Goal: Check status: Verify the current state of an ongoing process or item

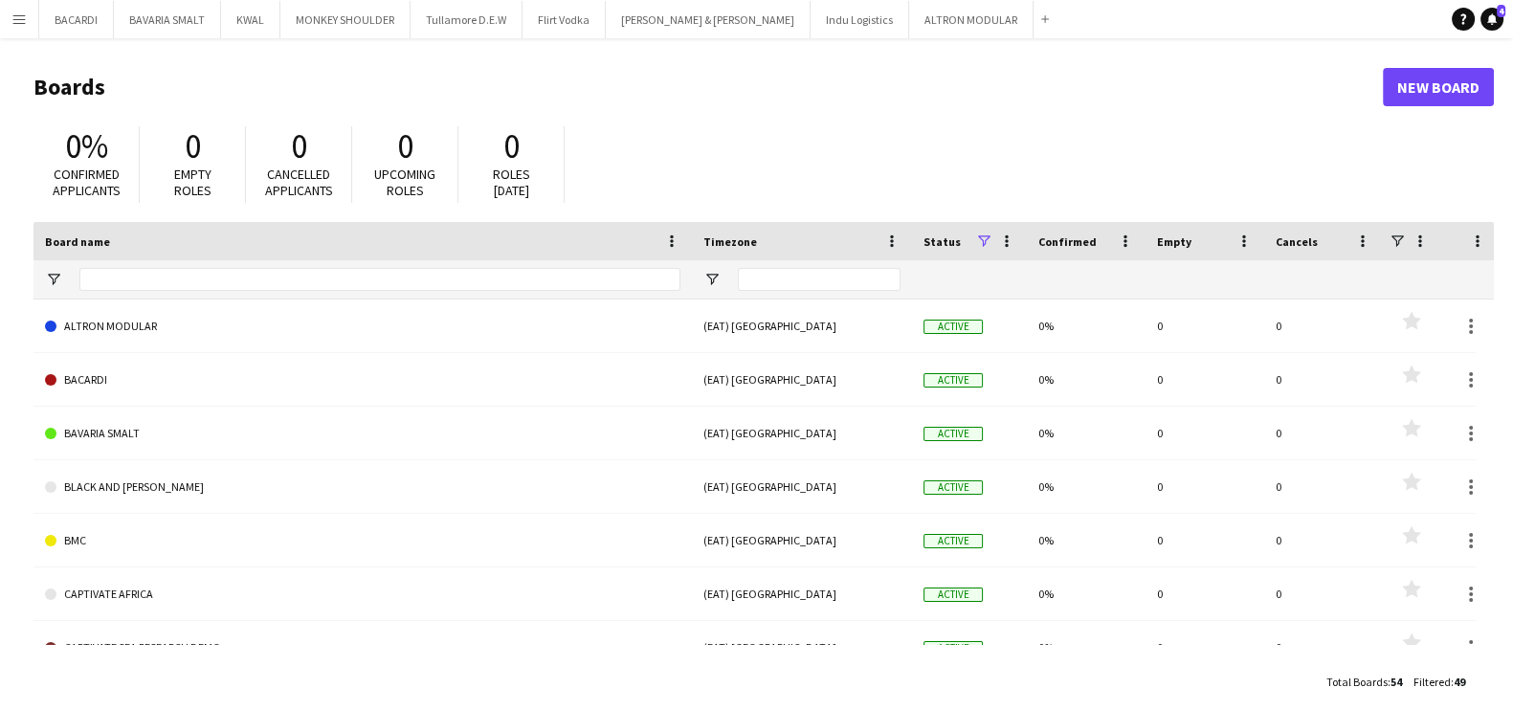
click at [12, 22] on app-icon "Menu" at bounding box center [18, 18] width 15 height 15
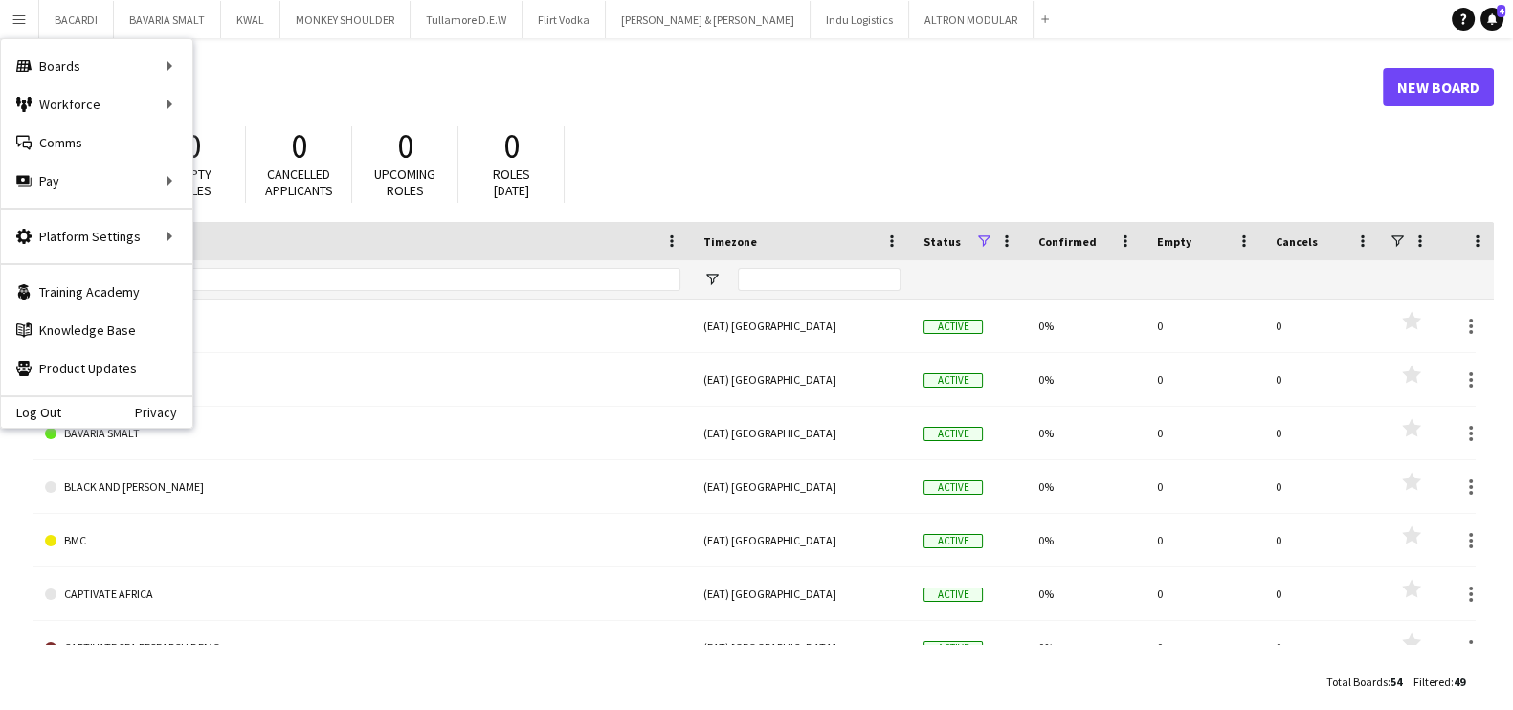
click at [13, 22] on app-icon "Menu" at bounding box center [18, 18] width 15 height 15
click at [230, 1] on button "KWAL Close" at bounding box center [250, 19] width 59 height 37
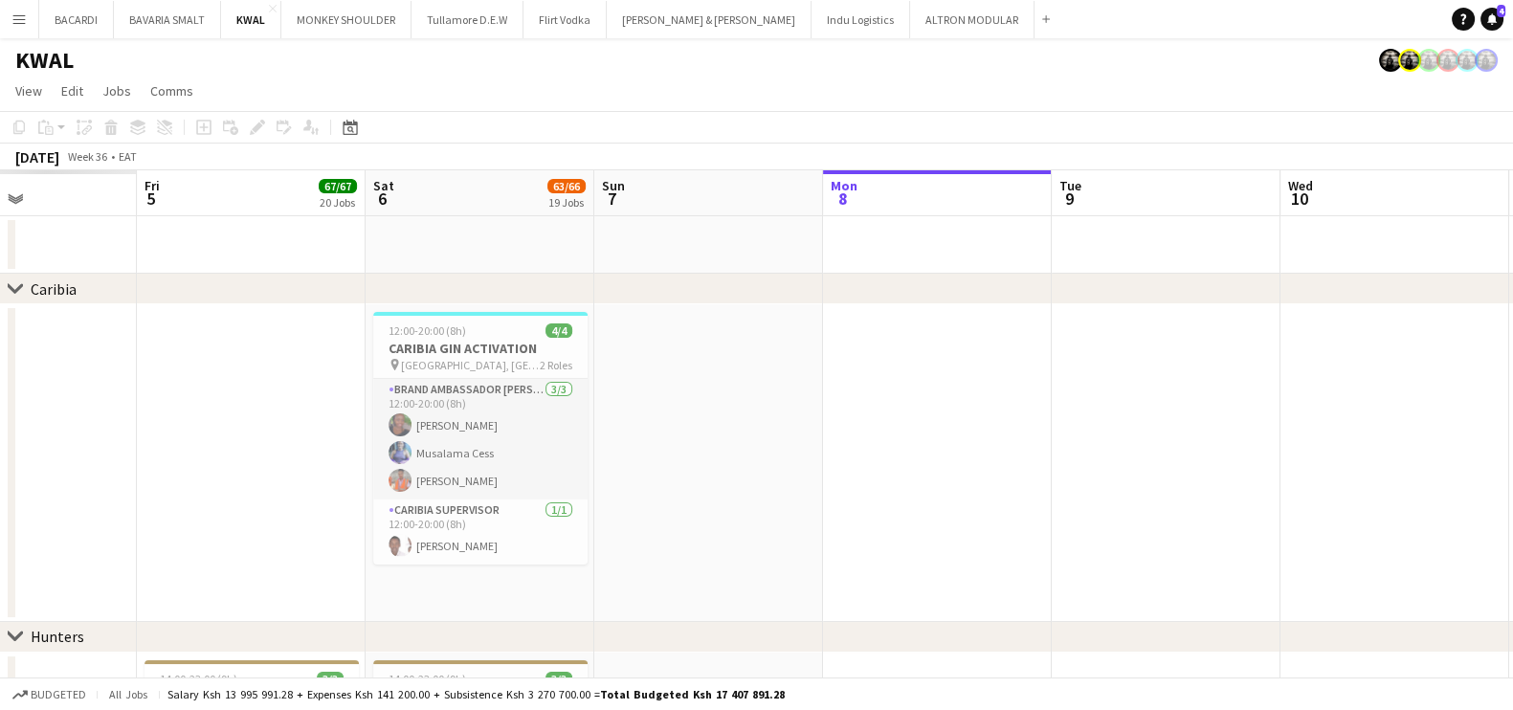
drag, startPoint x: 510, startPoint y: 477, endPoint x: 1105, endPoint y: 475, distance: 594.4
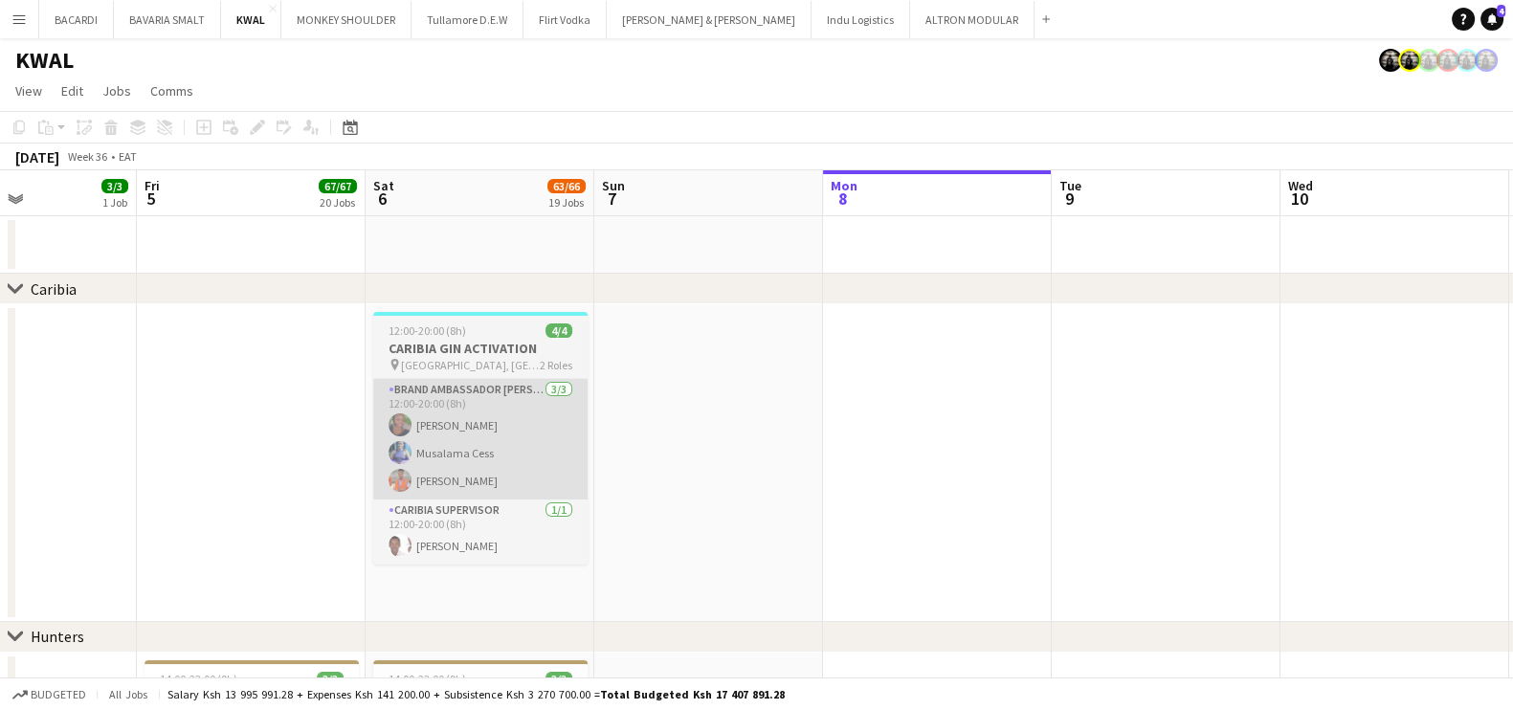
scroll to position [0, 546]
drag, startPoint x: 881, startPoint y: 484, endPoint x: 943, endPoint y: 490, distance: 62.5
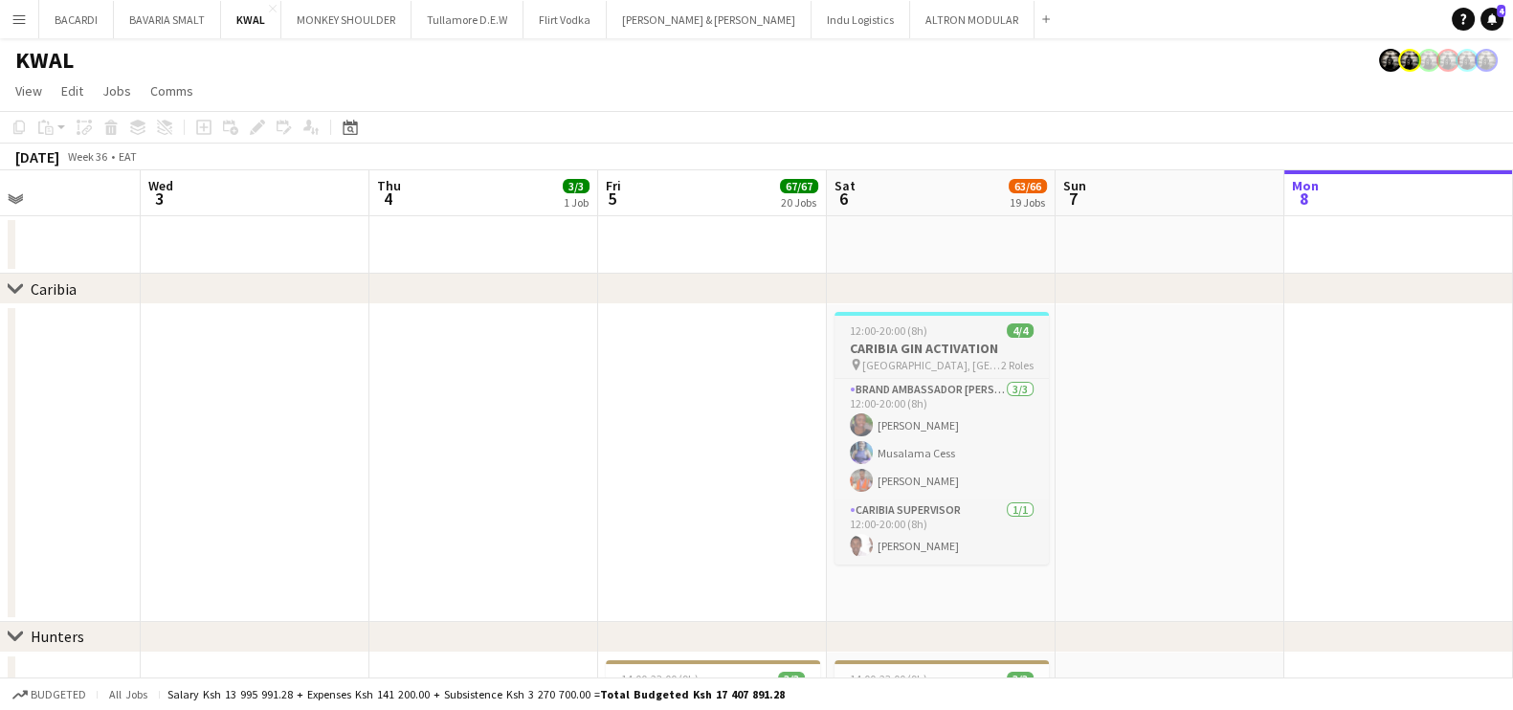
click at [876, 350] on h3 "CARIBIA GIN ACTIVATION" at bounding box center [942, 348] width 214 height 17
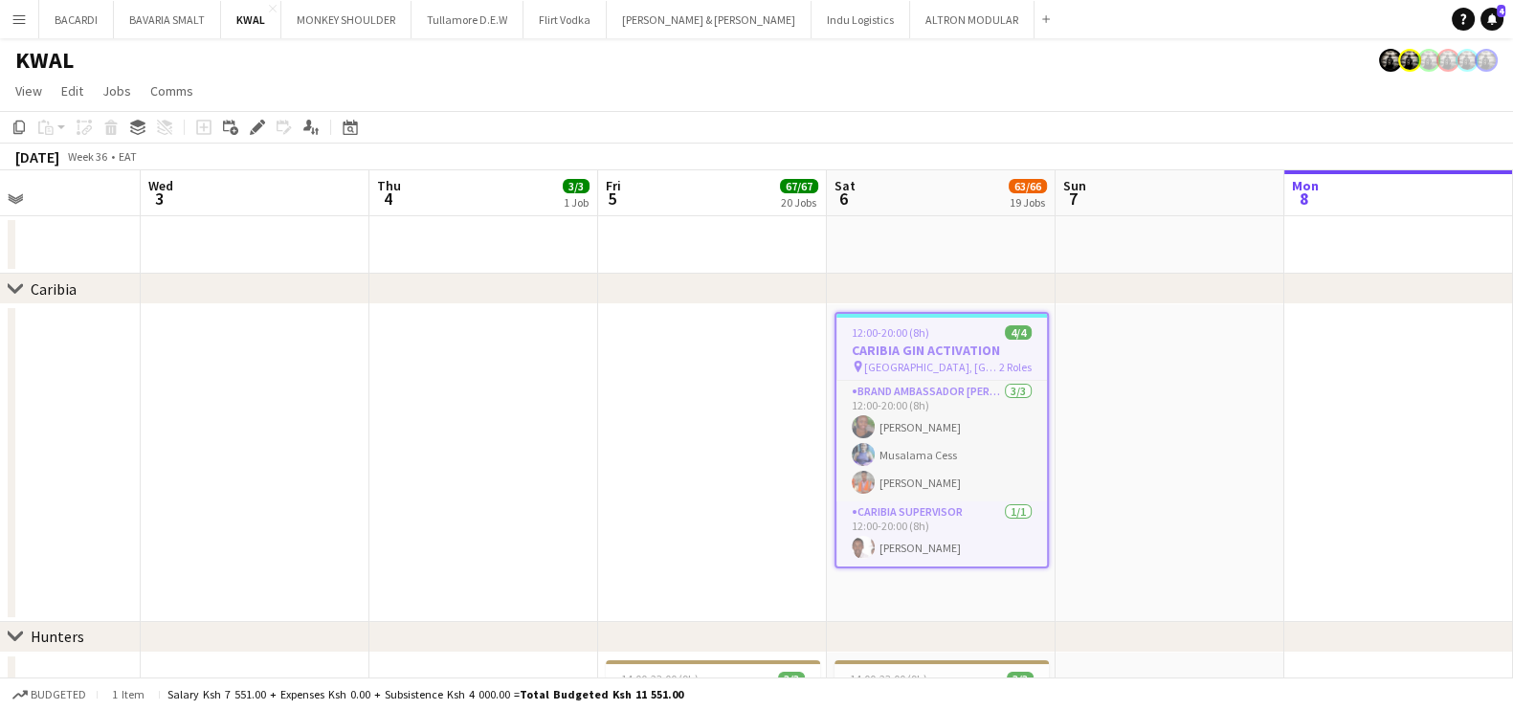
click at [915, 326] on span "12:00-20:00 (8h)" at bounding box center [891, 332] width 78 height 14
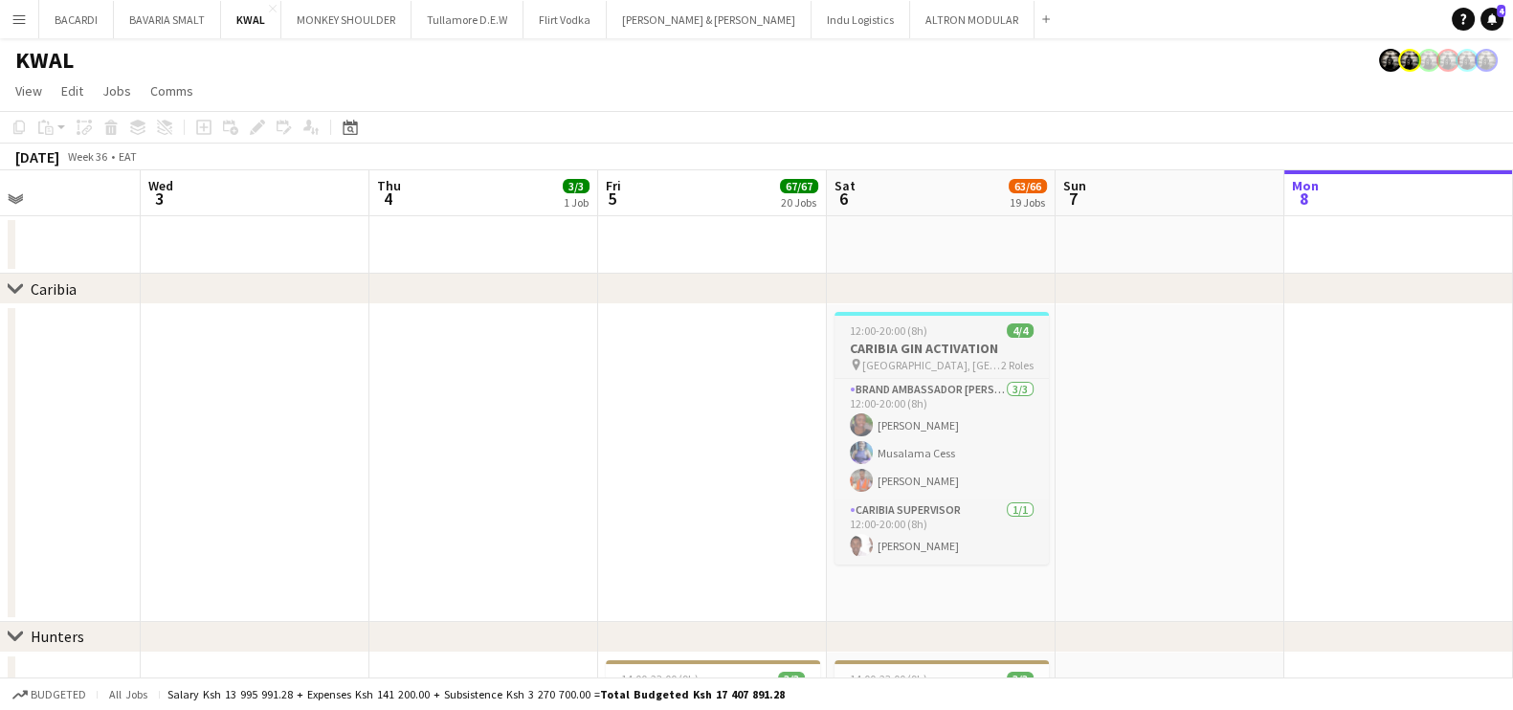
click at [915, 326] on span "12:00-20:00 (8h)" at bounding box center [889, 331] width 78 height 14
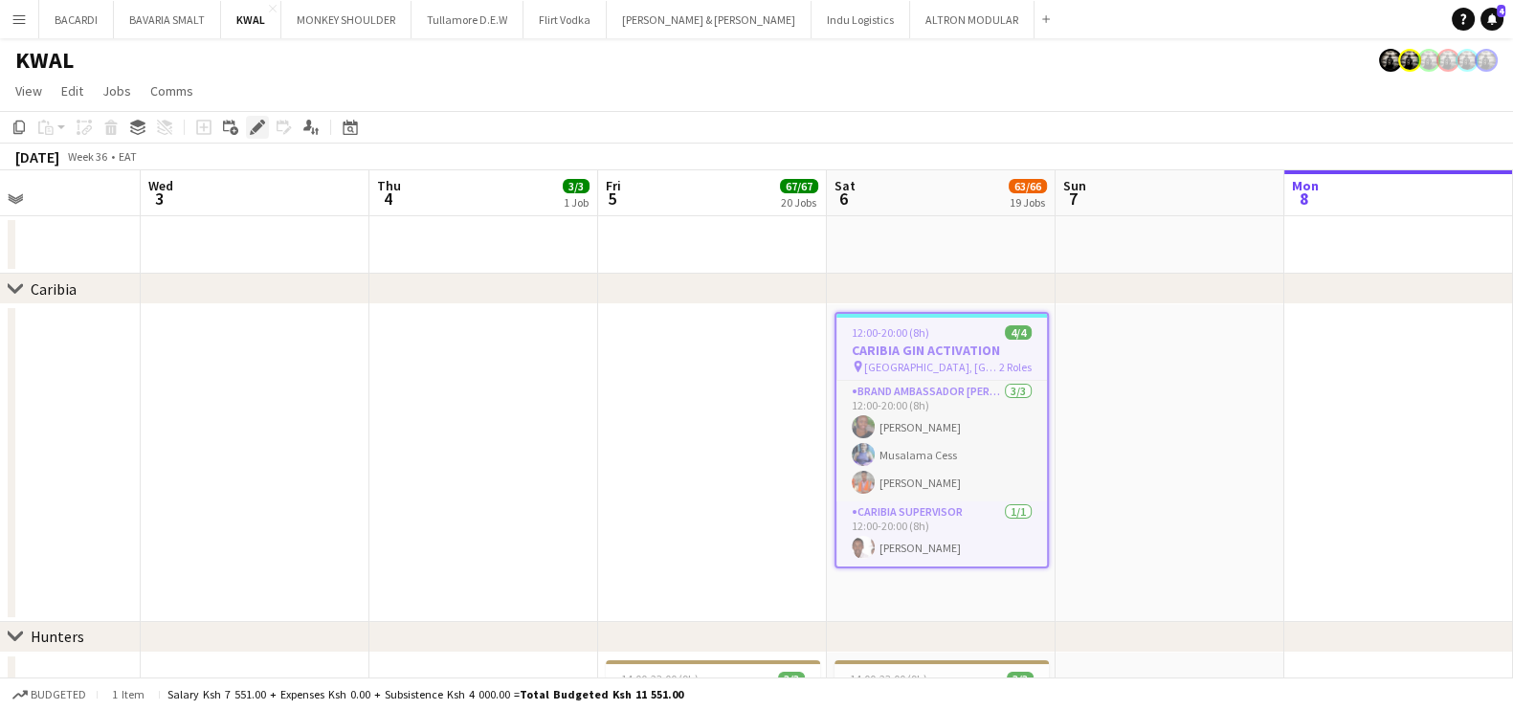
click at [250, 126] on icon "Edit" at bounding box center [257, 127] width 15 height 15
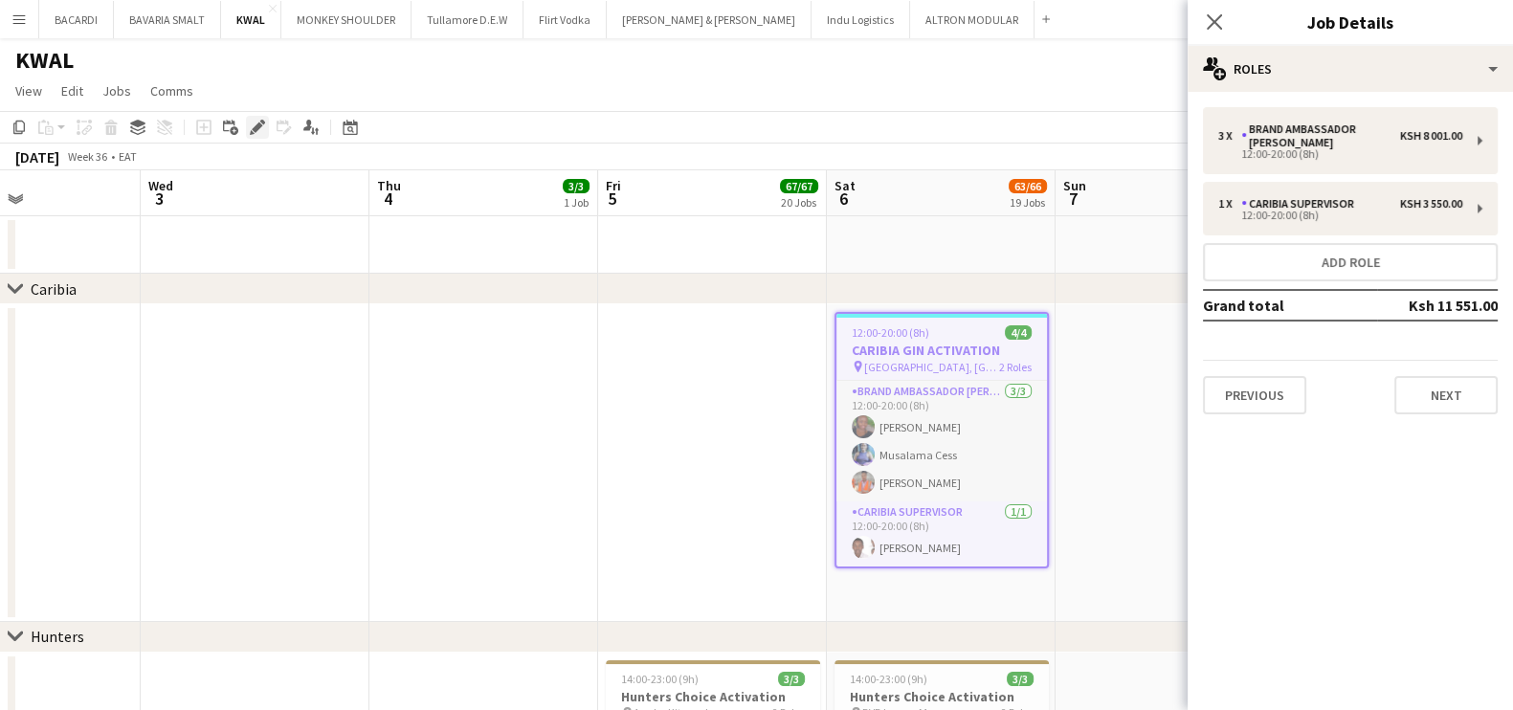
click at [254, 123] on icon "Edit" at bounding box center [257, 127] width 15 height 15
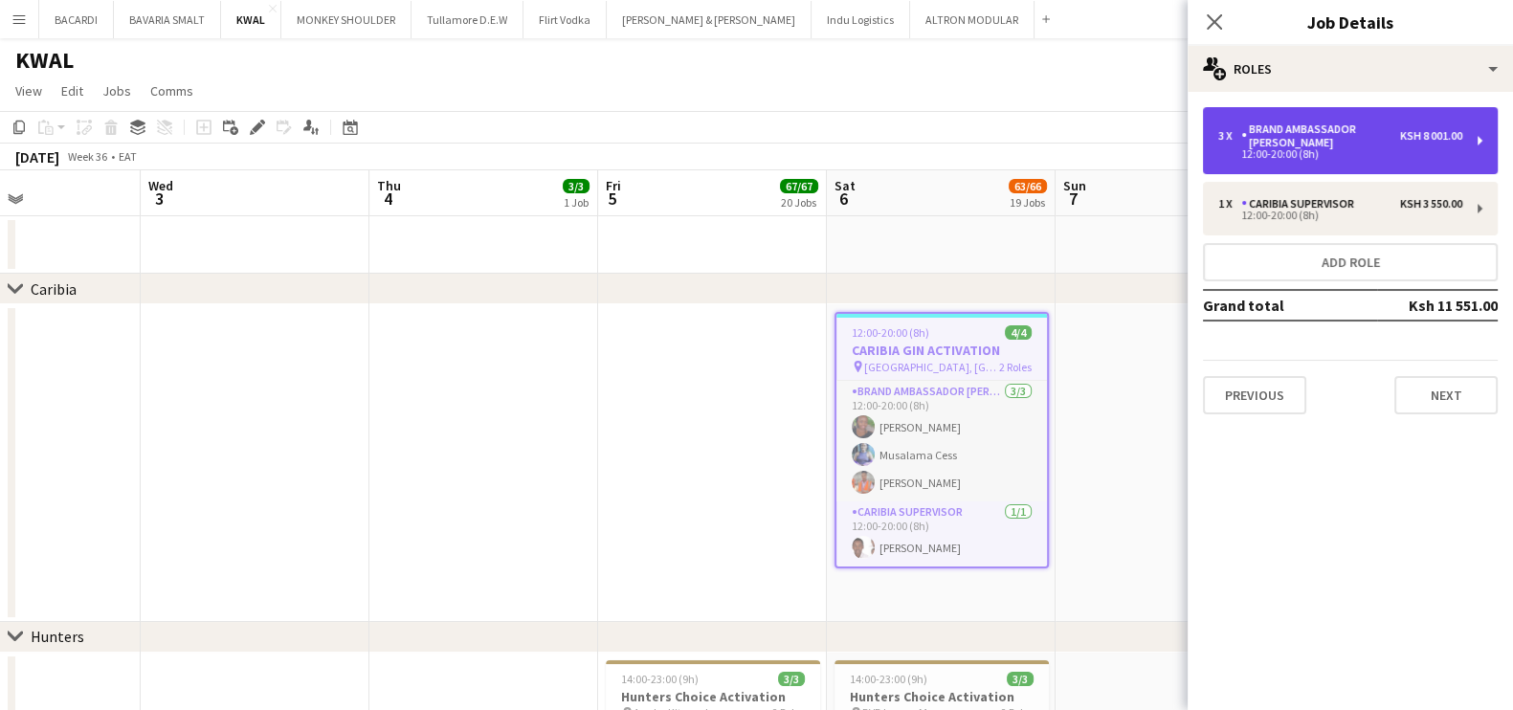
click at [1316, 149] on div "12:00-20:00 (8h)" at bounding box center [1340, 154] width 244 height 10
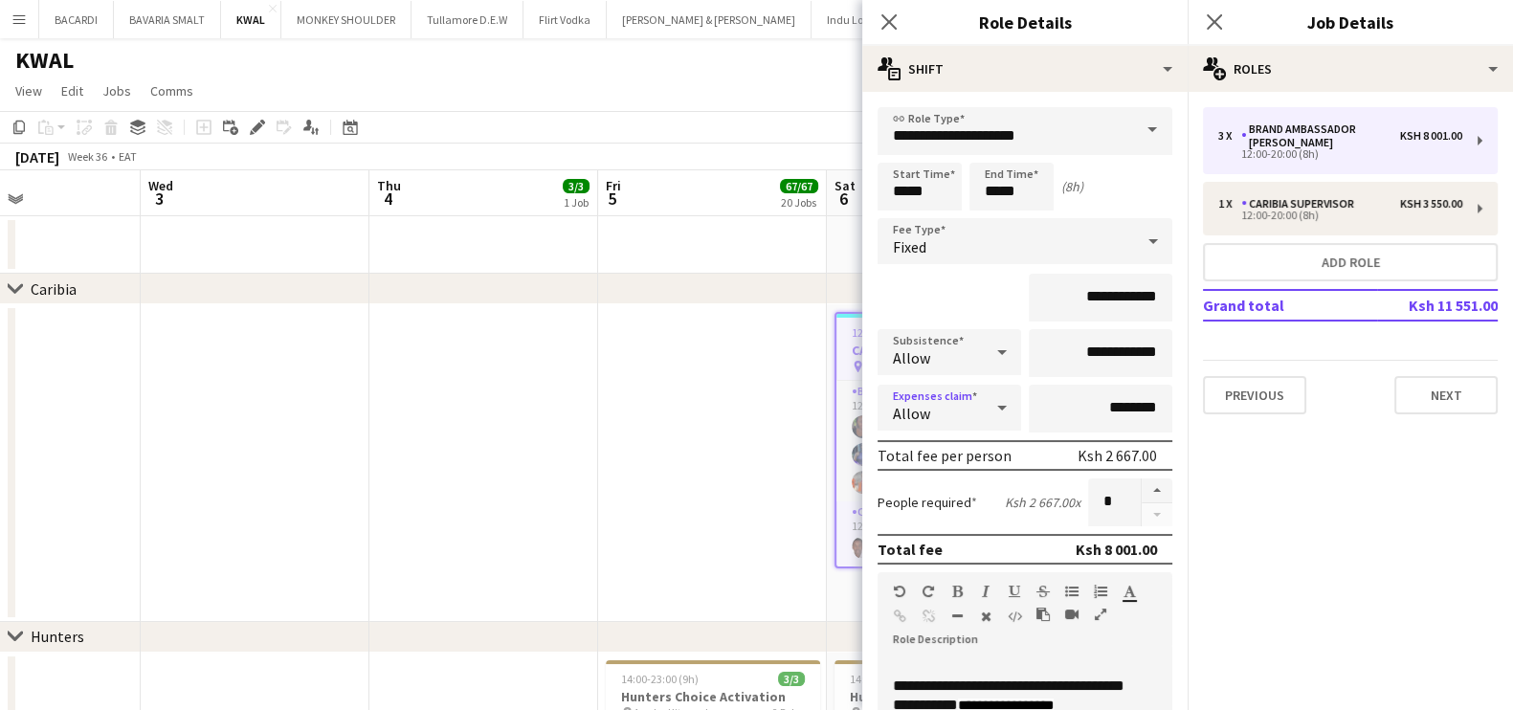
click at [950, 405] on div "Allow" at bounding box center [930, 408] width 105 height 46
click at [950, 405] on div at bounding box center [756, 355] width 1513 height 710
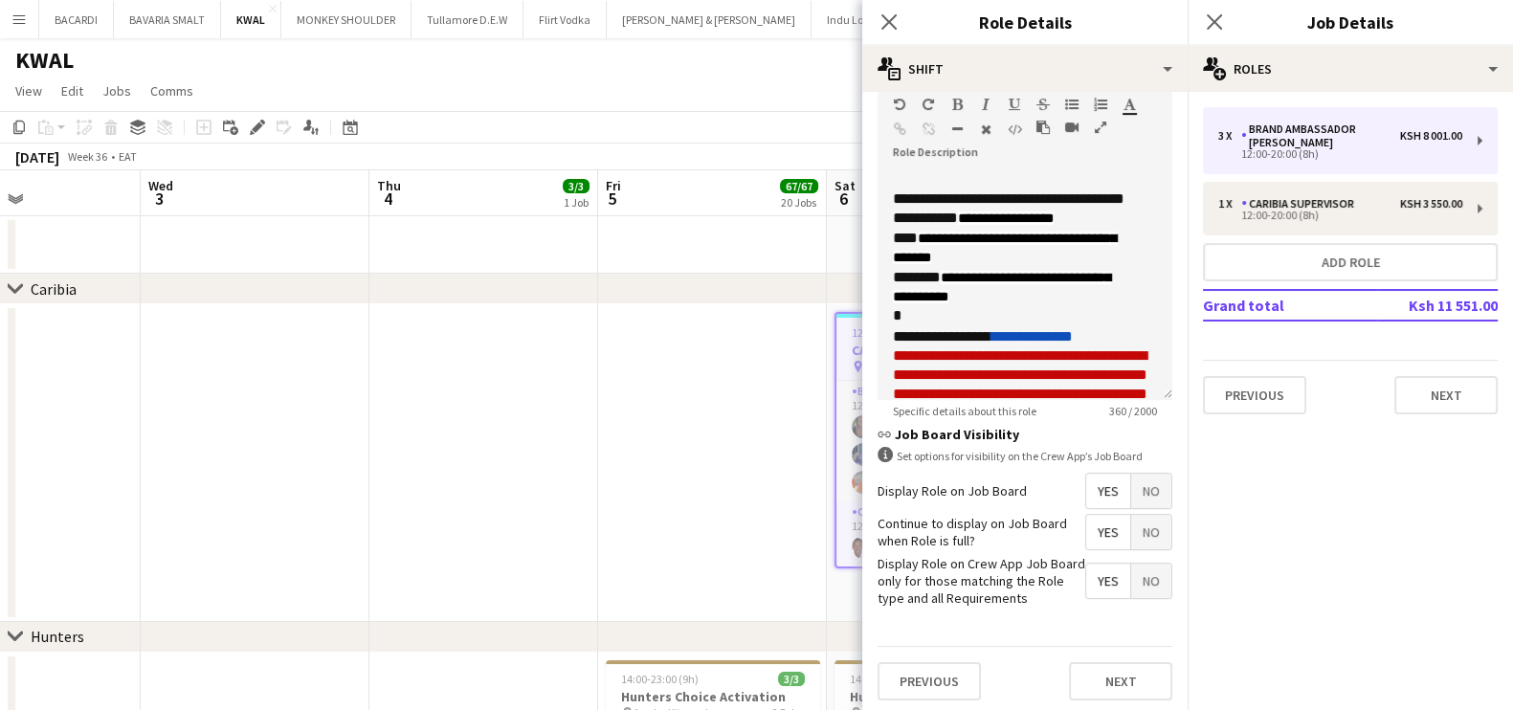
scroll to position [488, 0]
click at [700, 407] on app-date-cell at bounding box center [712, 463] width 229 height 318
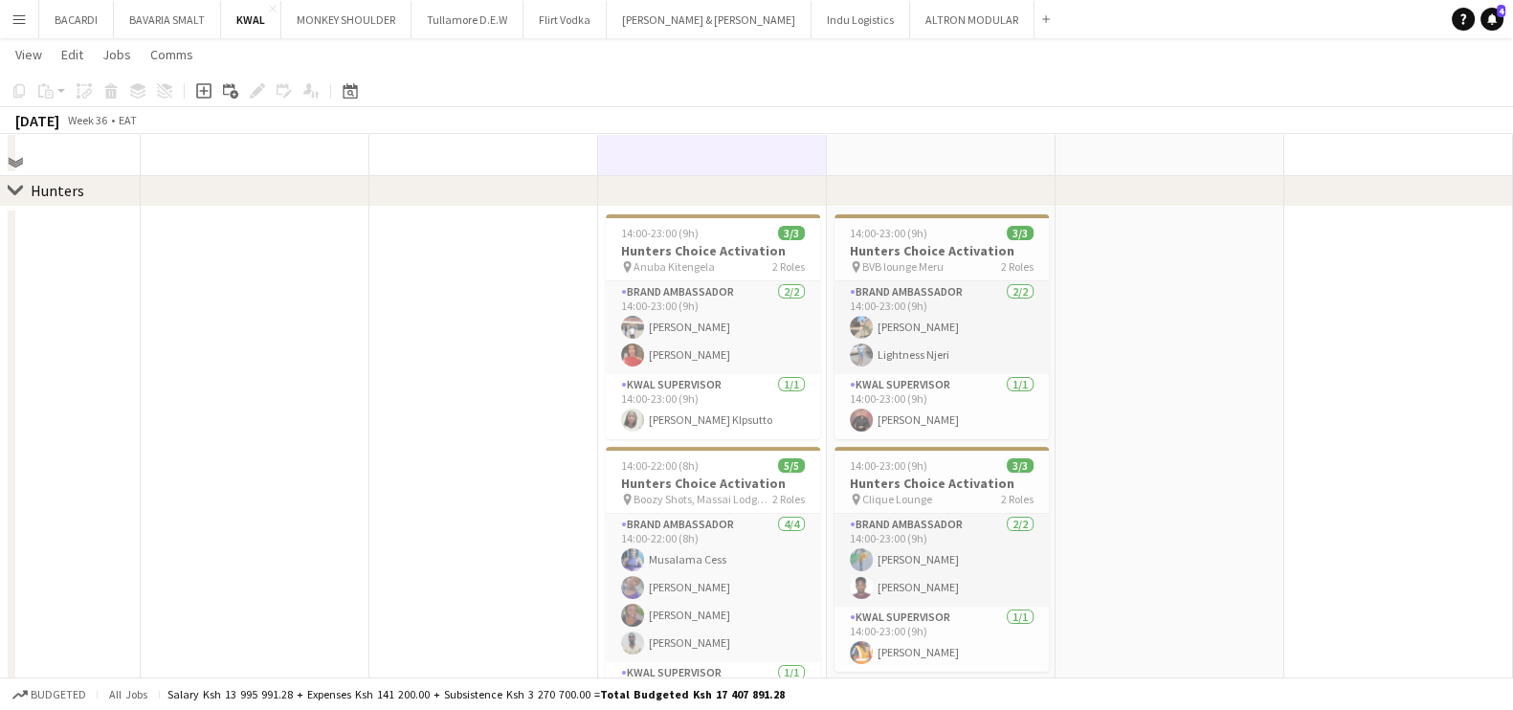
scroll to position [359, 0]
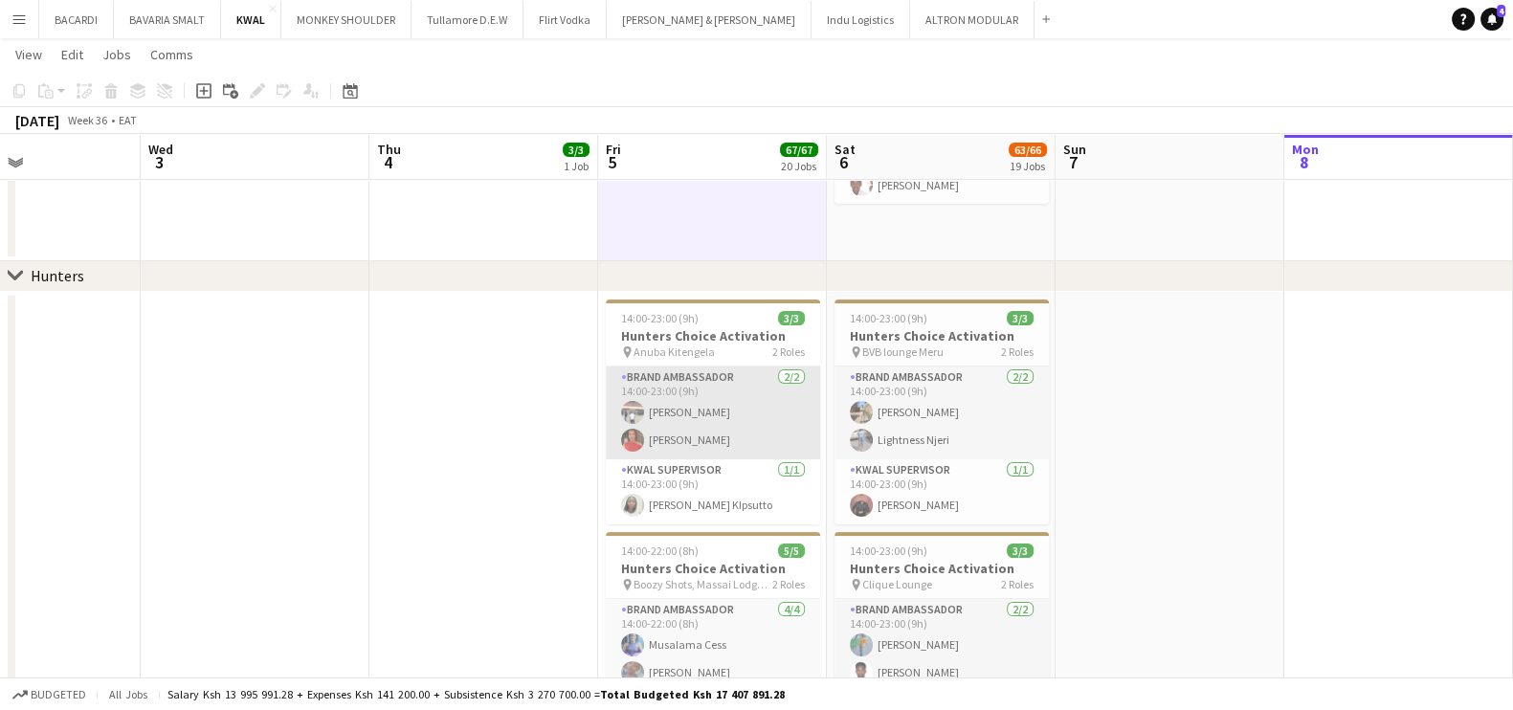
click at [742, 415] on app-card-role "Brand Ambassador [DATE] 14:00-23:00 (9h) [PERSON_NAME] [PERSON_NAME]" at bounding box center [713, 413] width 214 height 93
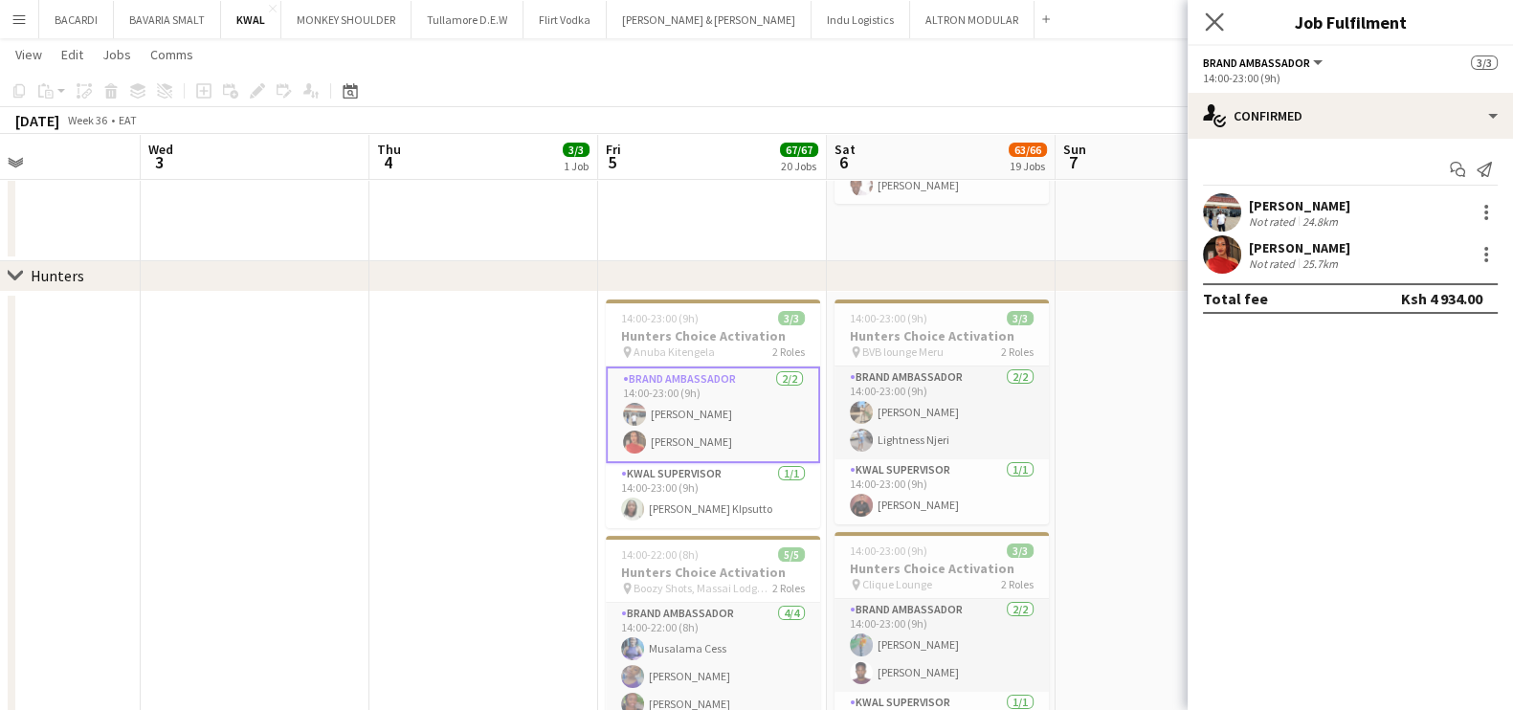
click at [1206, 11] on app-icon "Close pop-in" at bounding box center [1215, 23] width 28 height 28
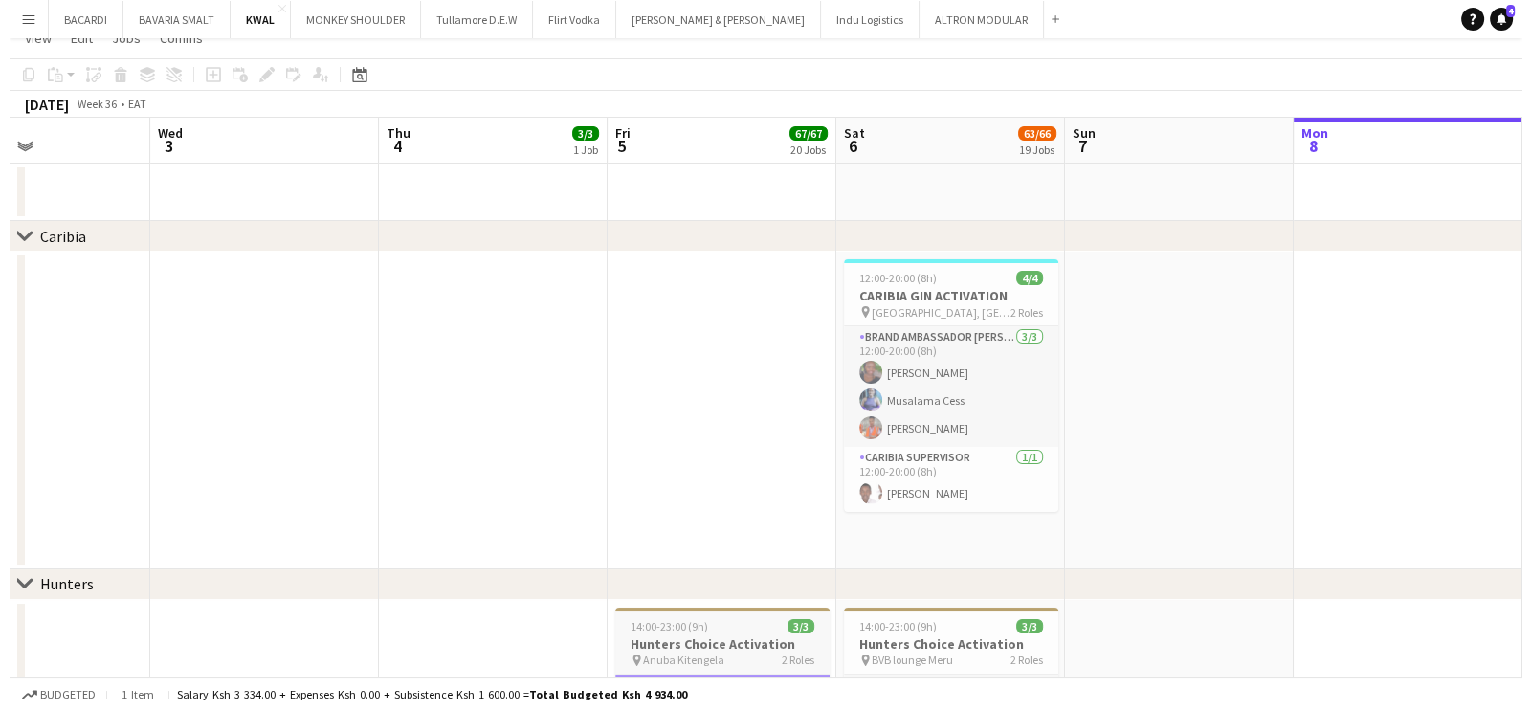
scroll to position [0, 0]
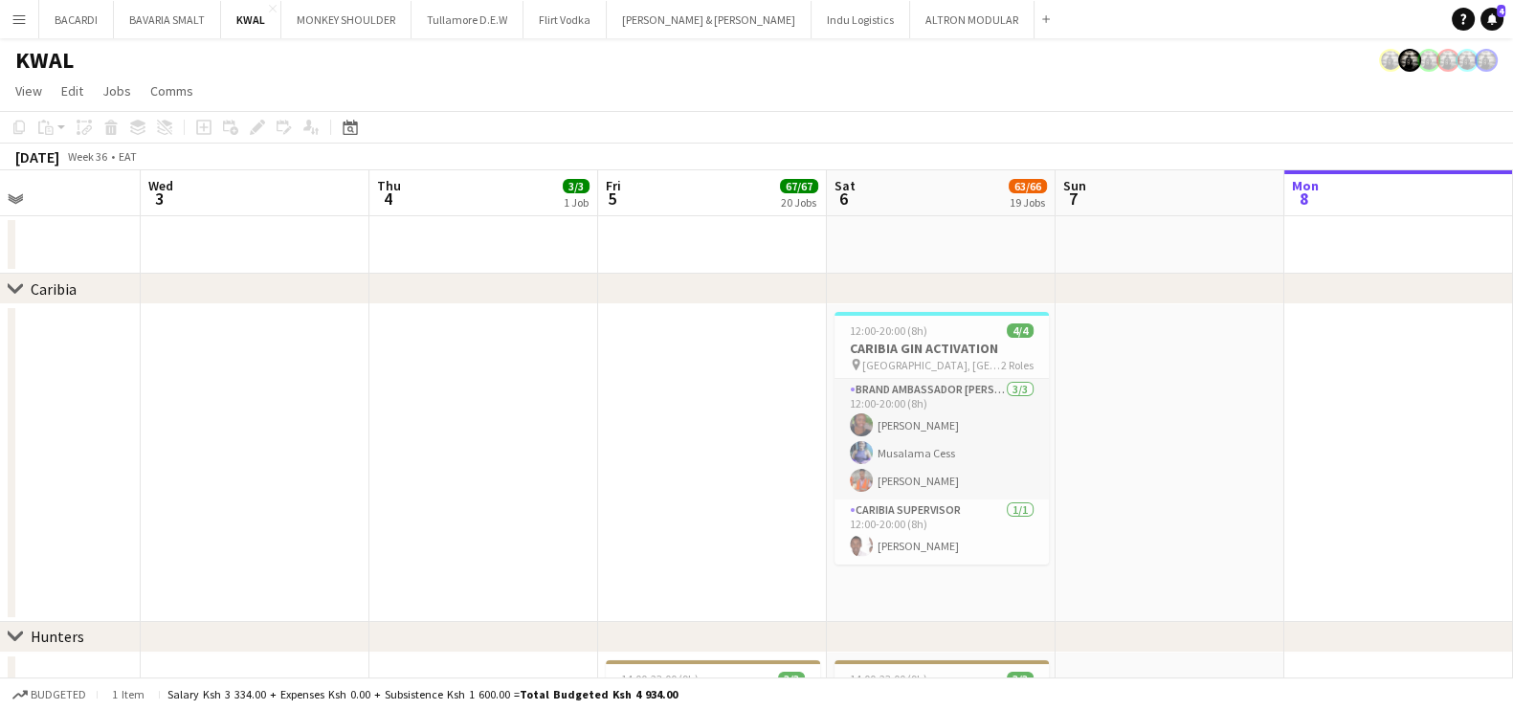
click at [6, 23] on button "Menu" at bounding box center [19, 19] width 38 height 38
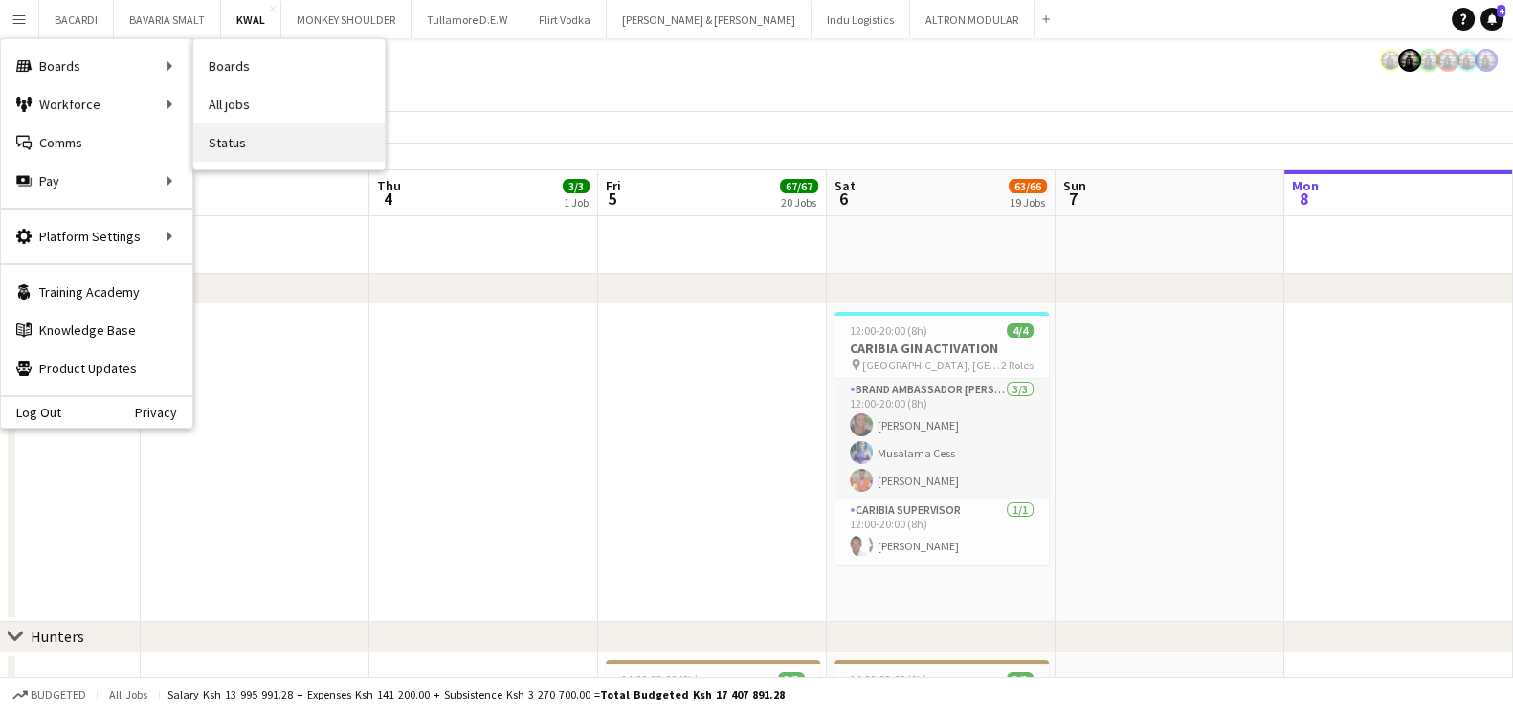
click at [272, 155] on link "Status" at bounding box center [288, 142] width 191 height 38
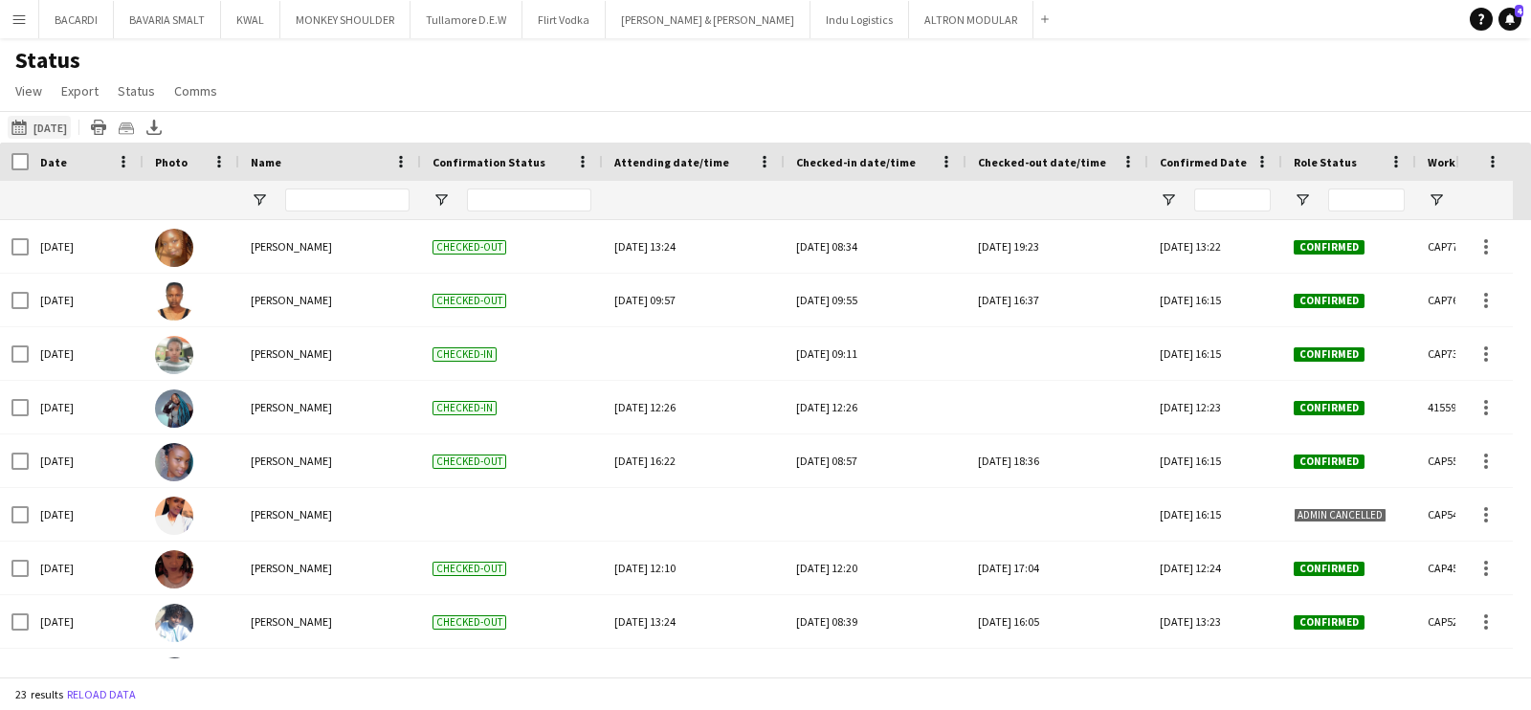
click at [14, 125] on app-icon "[DATE] to [DATE]" at bounding box center [22, 127] width 22 height 15
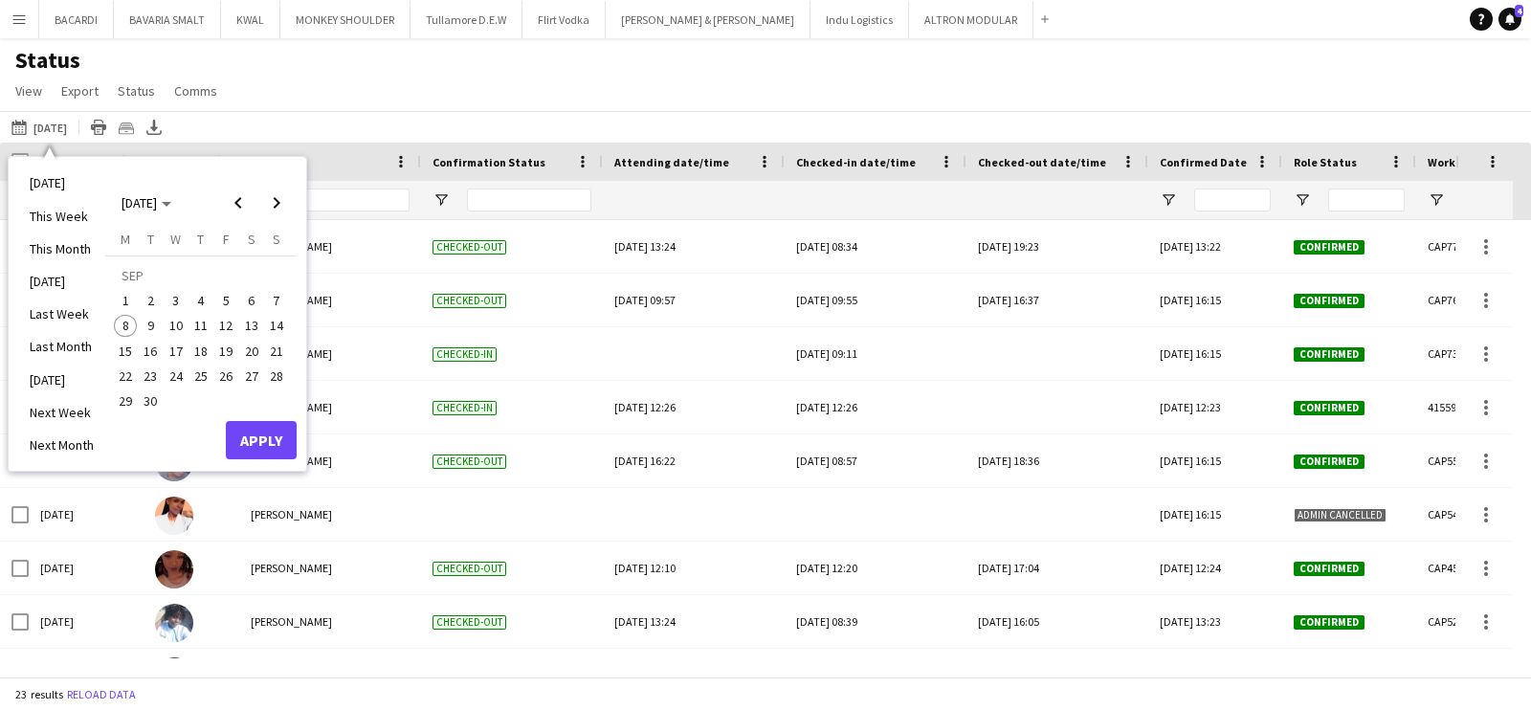
click at [278, 300] on span "7" at bounding box center [276, 300] width 23 height 23
click at [263, 446] on button "Apply" at bounding box center [261, 440] width 71 height 38
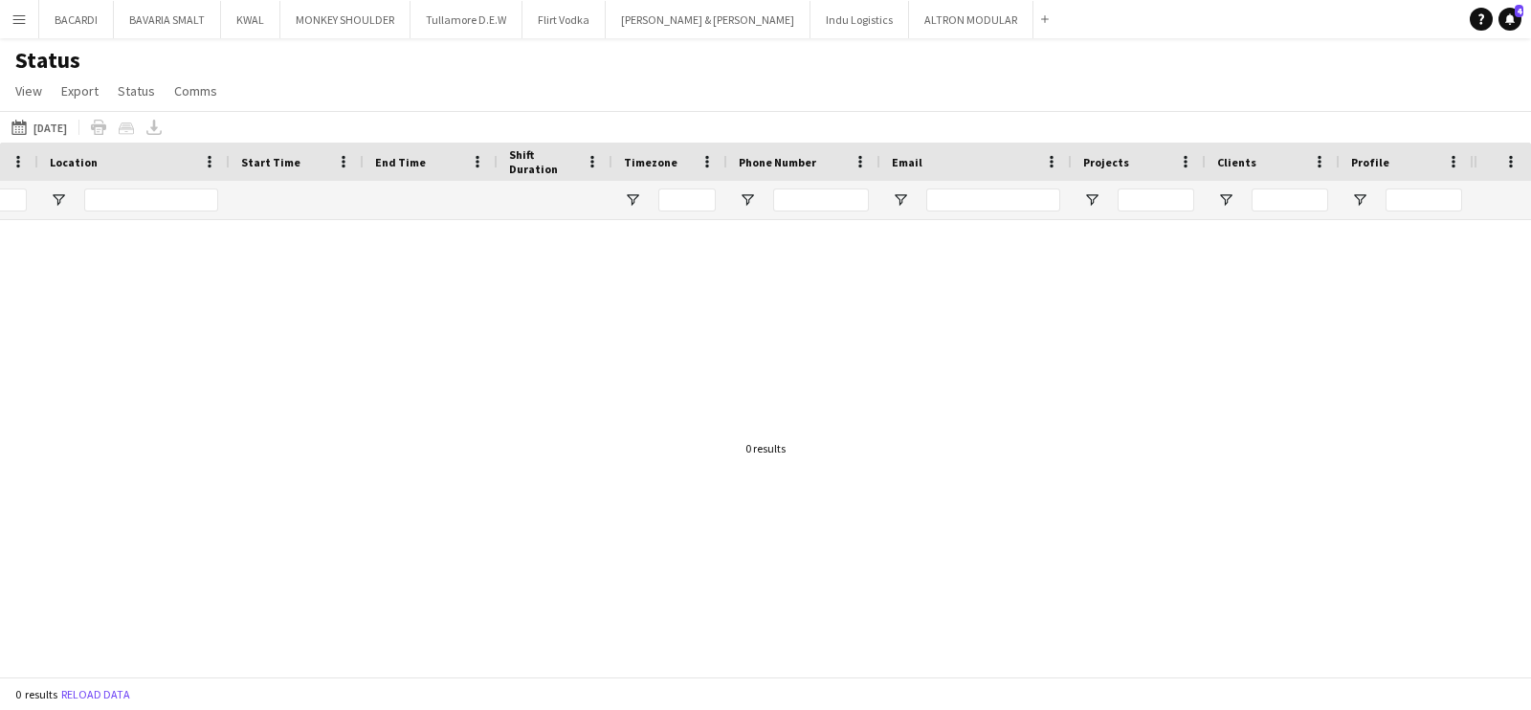
scroll to position [0, 1913]
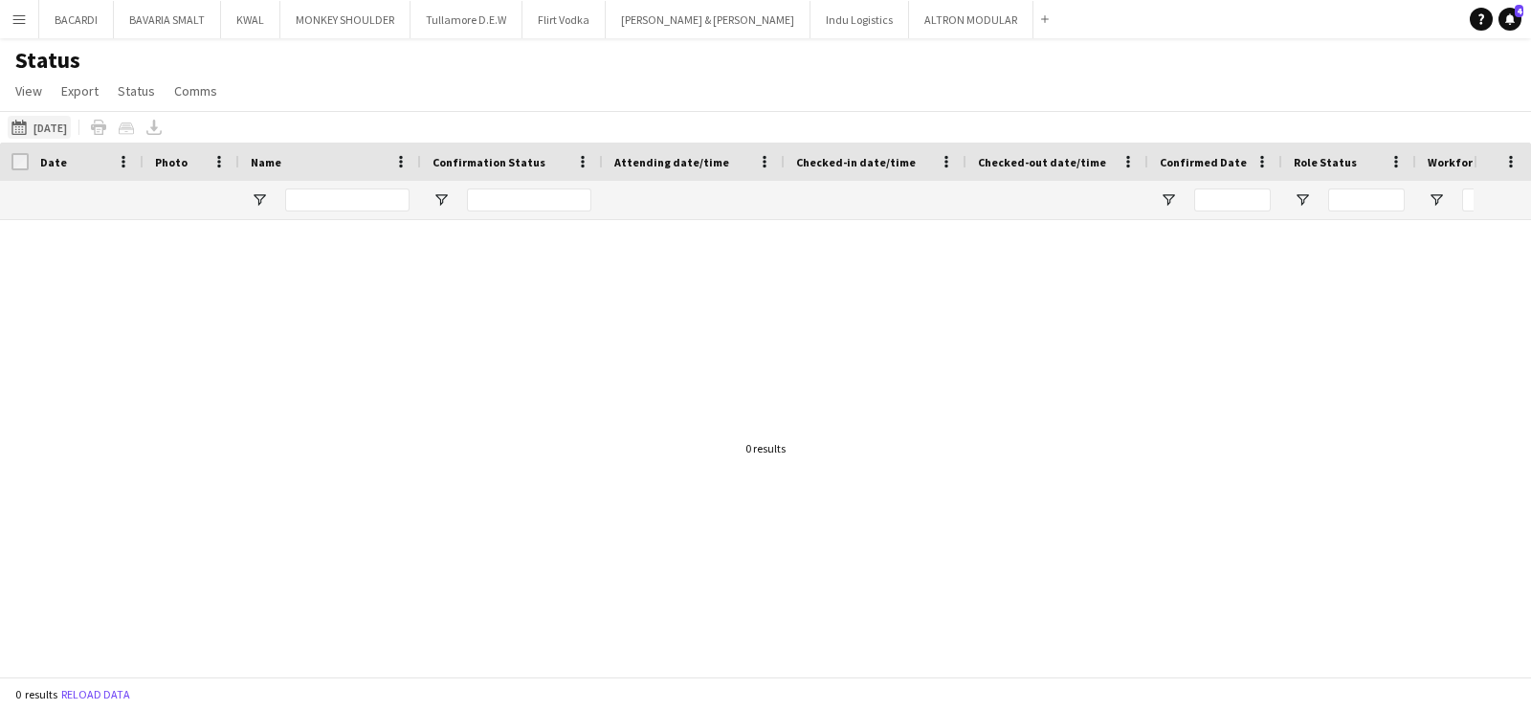
click at [15, 126] on app-icon "[DATE] to [DATE]" at bounding box center [22, 127] width 22 height 15
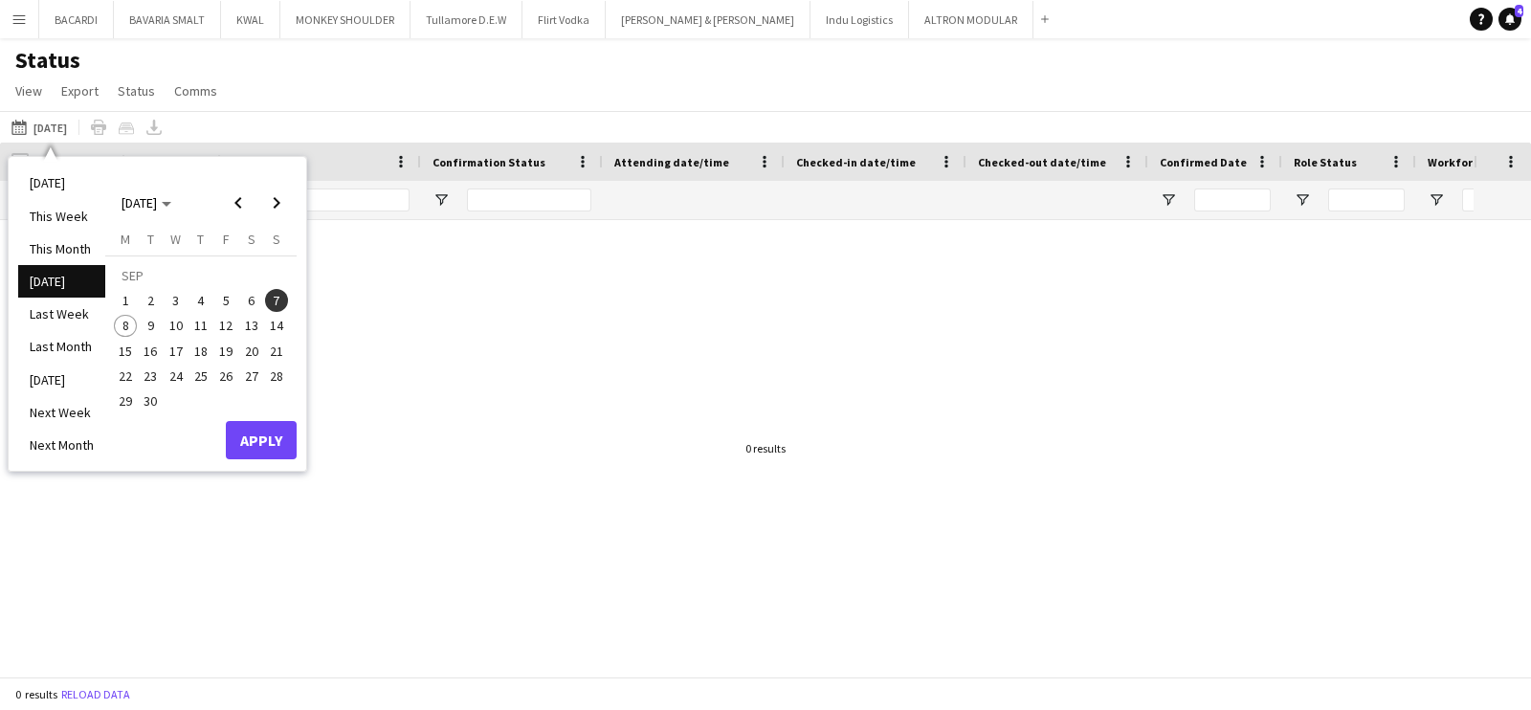
click at [255, 293] on span "6" at bounding box center [251, 300] width 23 height 23
click at [270, 436] on button "Apply" at bounding box center [261, 440] width 71 height 38
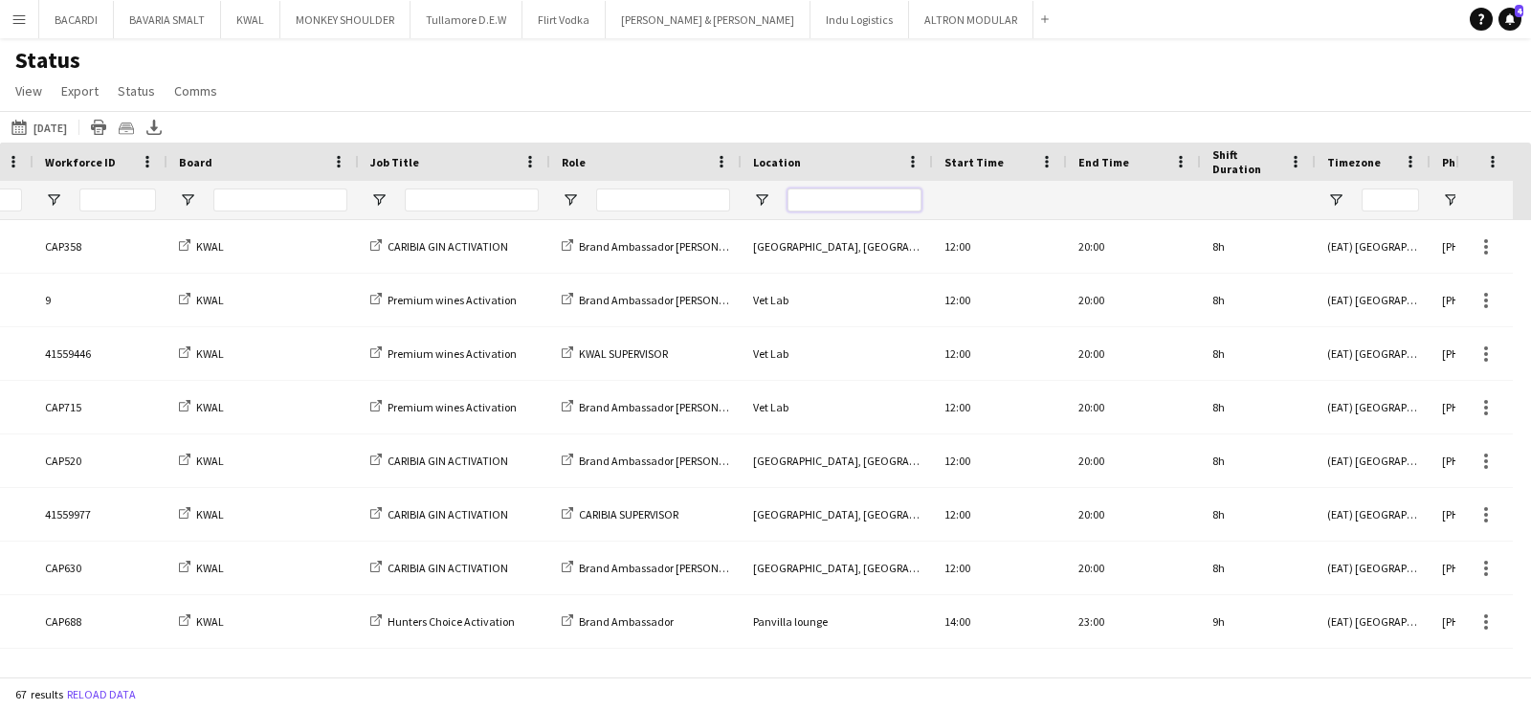
click at [799, 196] on input "Location Filter Input" at bounding box center [855, 200] width 134 height 23
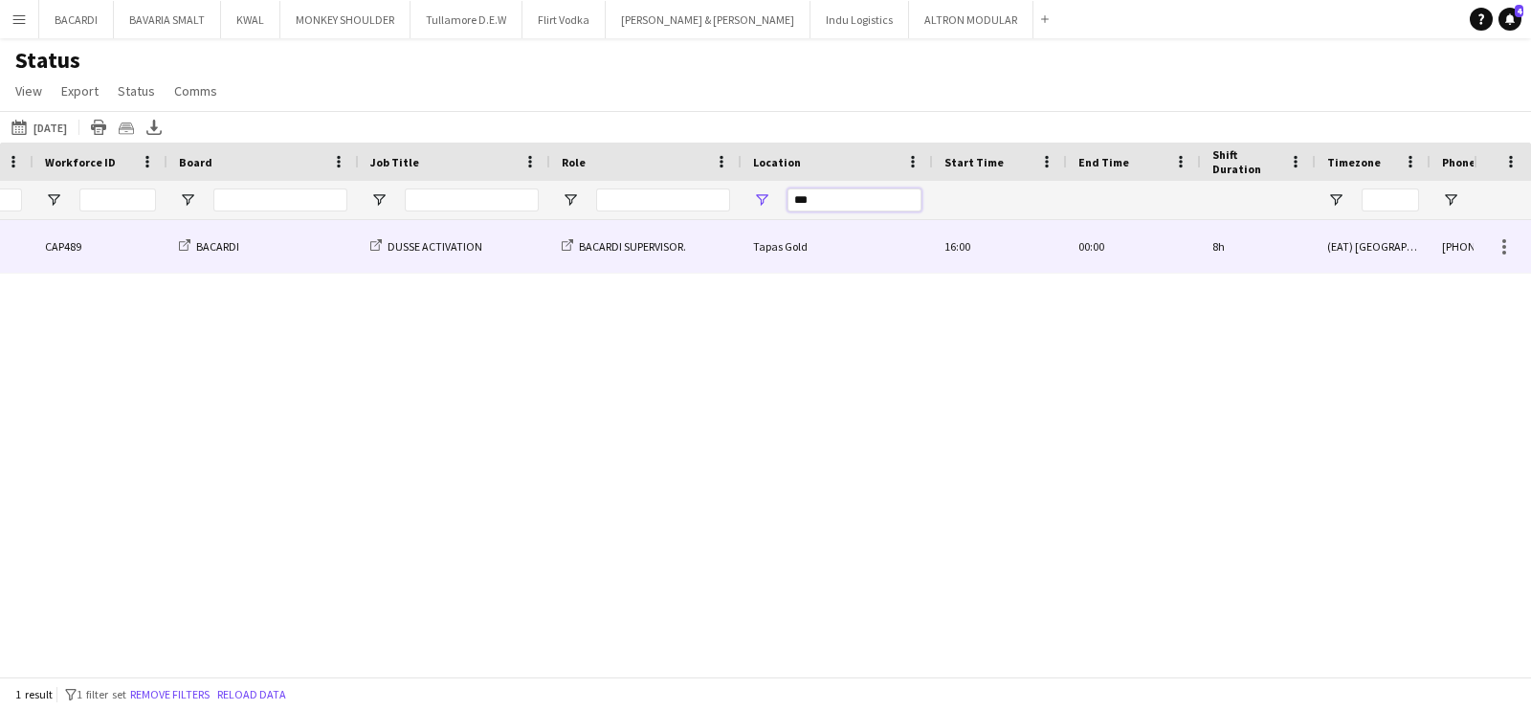
type input "***"
click at [299, 261] on div "BACARDI" at bounding box center [263, 246] width 191 height 53
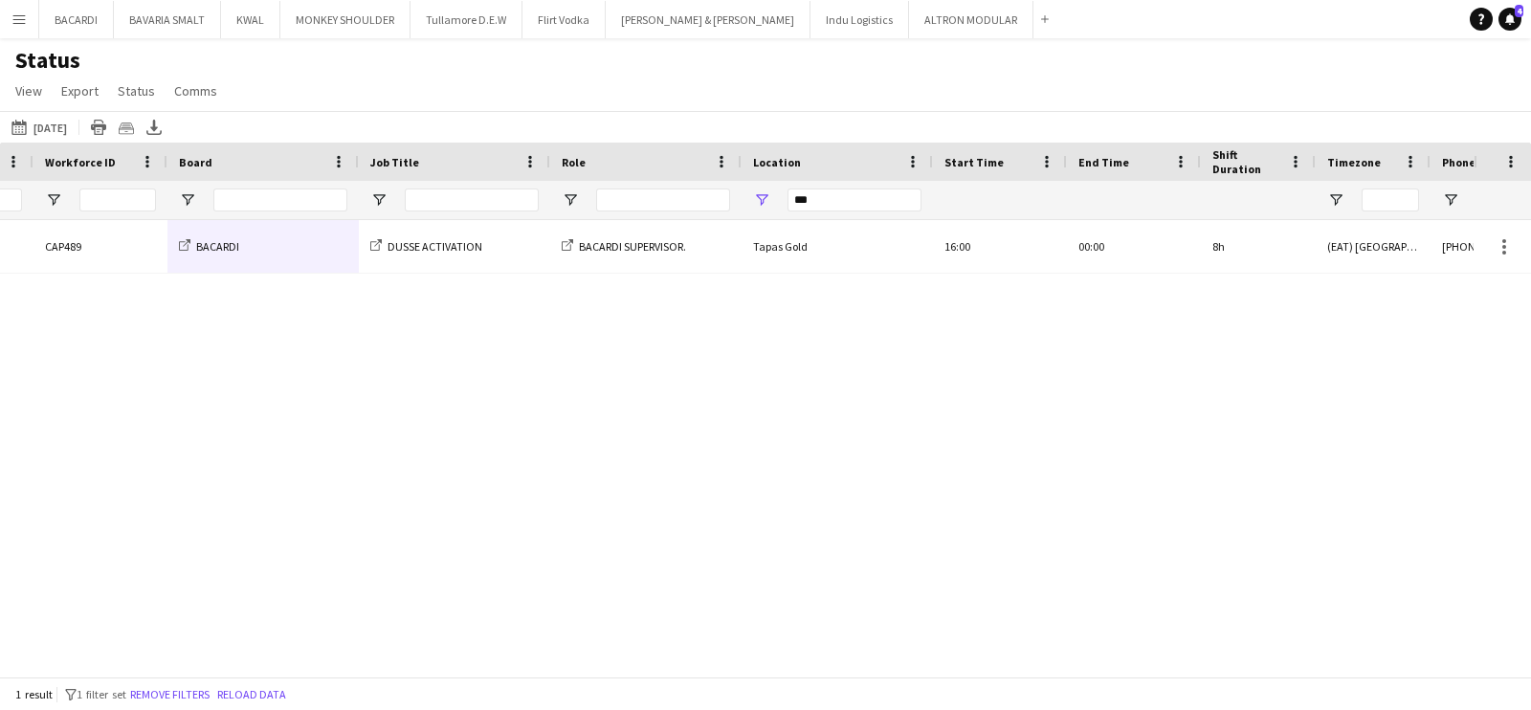
click at [16, 17] on app-icon "Menu" at bounding box center [18, 18] width 15 height 15
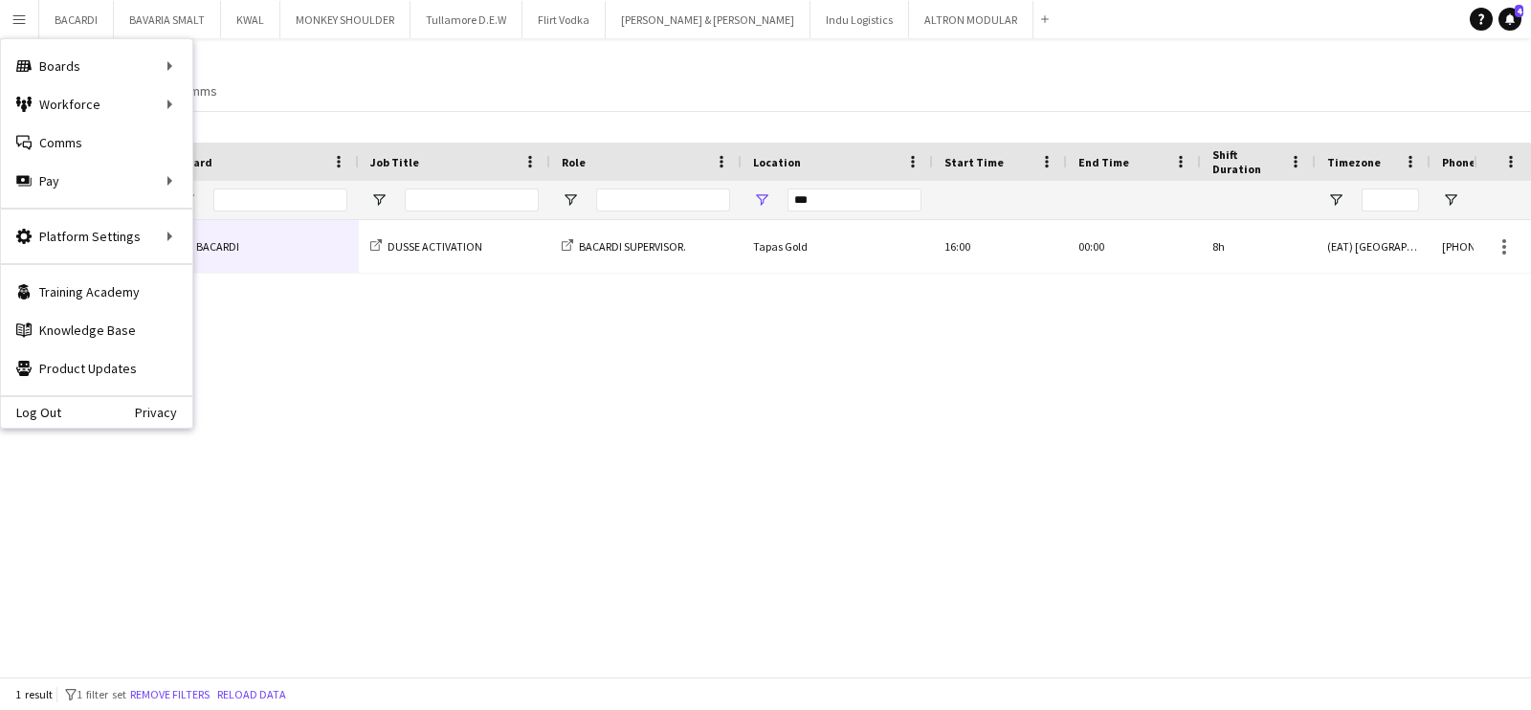
click at [16, 17] on app-icon "Menu" at bounding box center [18, 18] width 15 height 15
click at [323, 374] on div "[DATE] 16:15 Confirmed CAP489 BACARDI DUSSE ACTIVATION BACARDI SUPERVISOR. Tapa…" at bounding box center [737, 439] width 1474 height 438
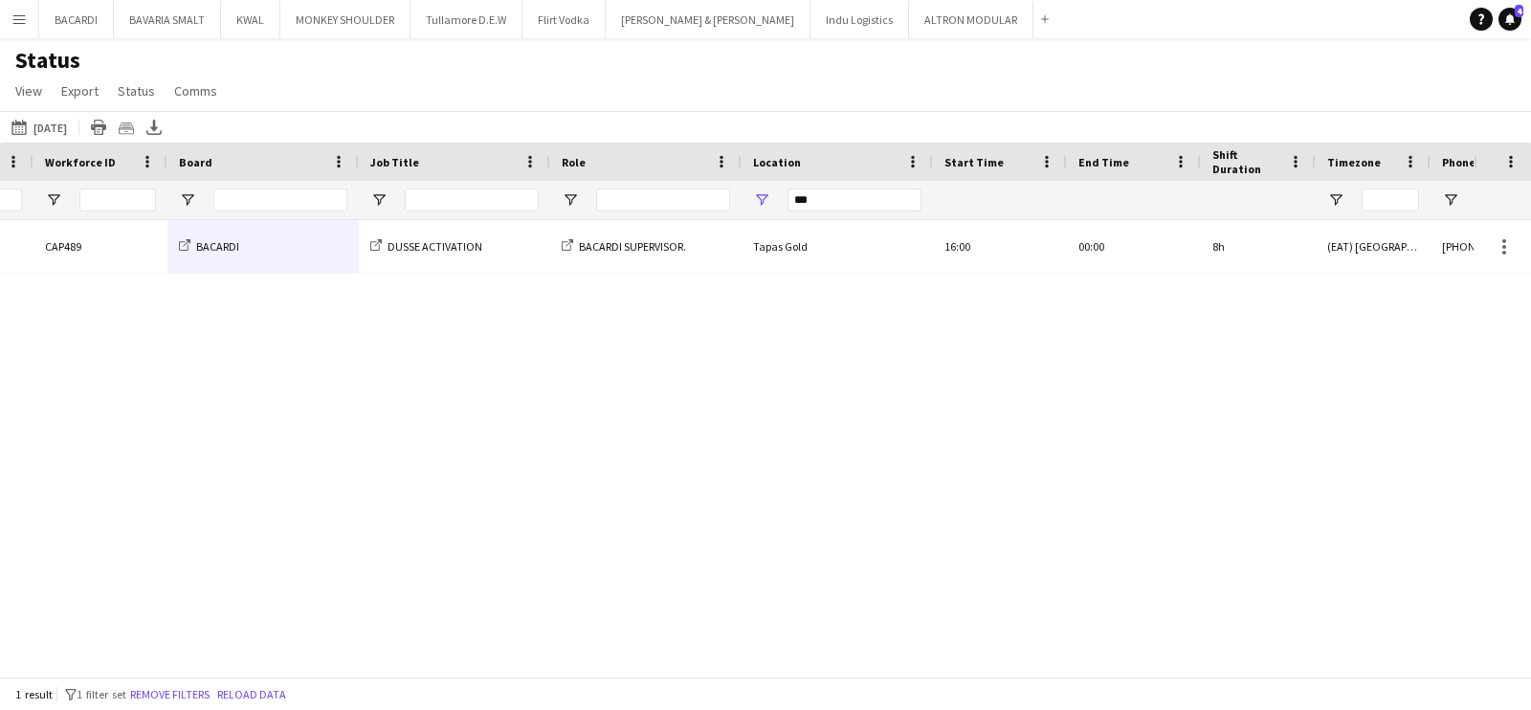
drag, startPoint x: 409, startPoint y: 459, endPoint x: 808, endPoint y: 518, distance: 403.4
click at [869, 519] on div "[DATE] 16:15 Confirmed CAP489 BACARDI DUSSE ACTIVATION BACARDI SUPERVISOR. Tapa…" at bounding box center [737, 439] width 1474 height 438
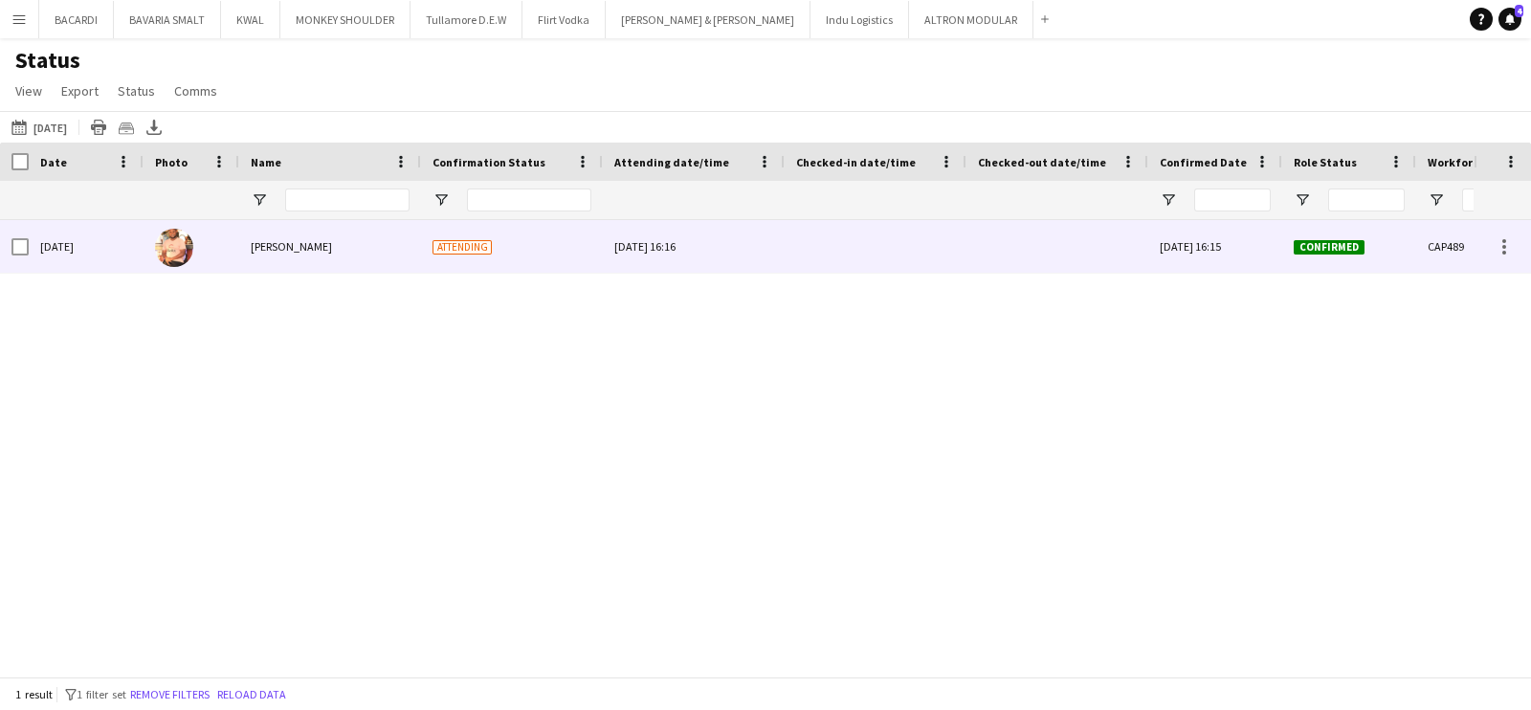
click at [839, 235] on div at bounding box center [875, 246] width 159 height 53
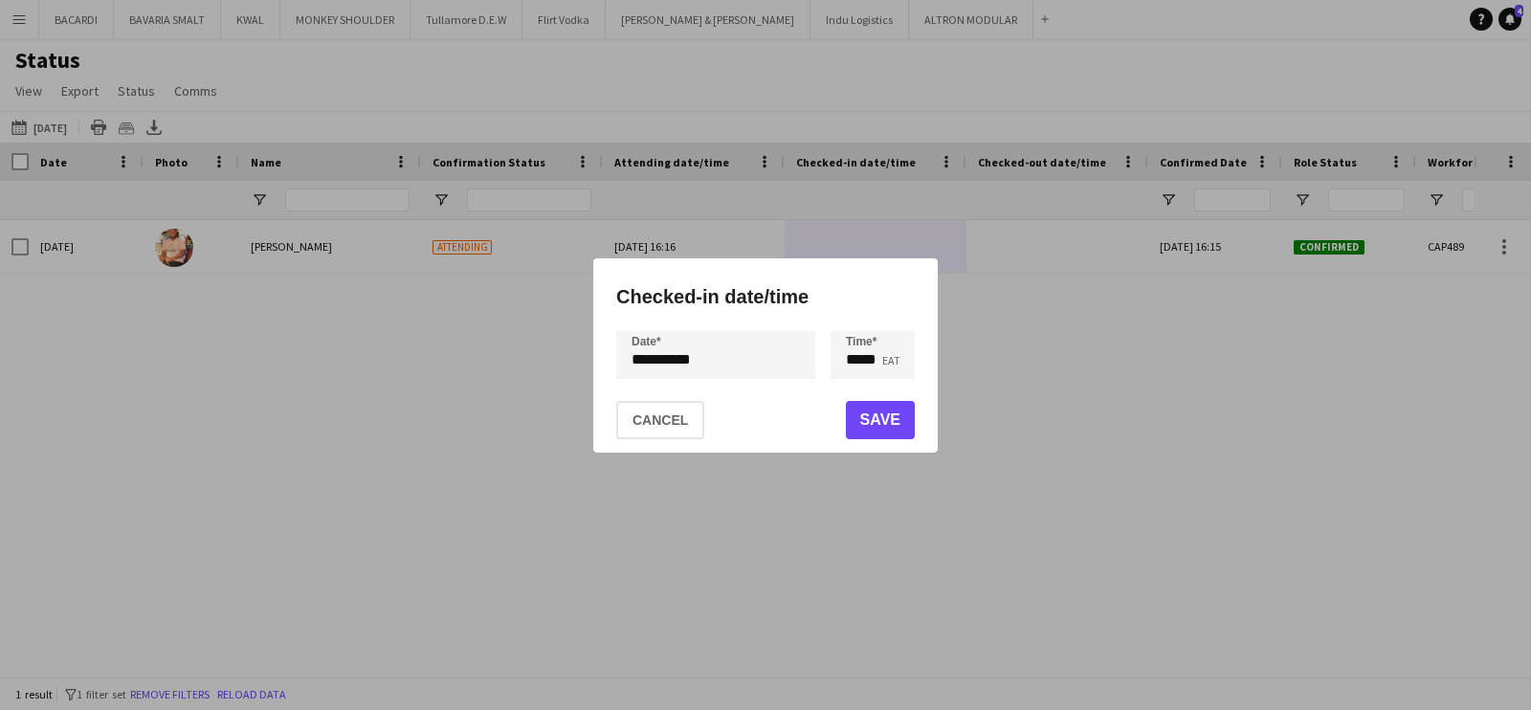
click at [675, 356] on div "**********" at bounding box center [765, 355] width 1531 height 710
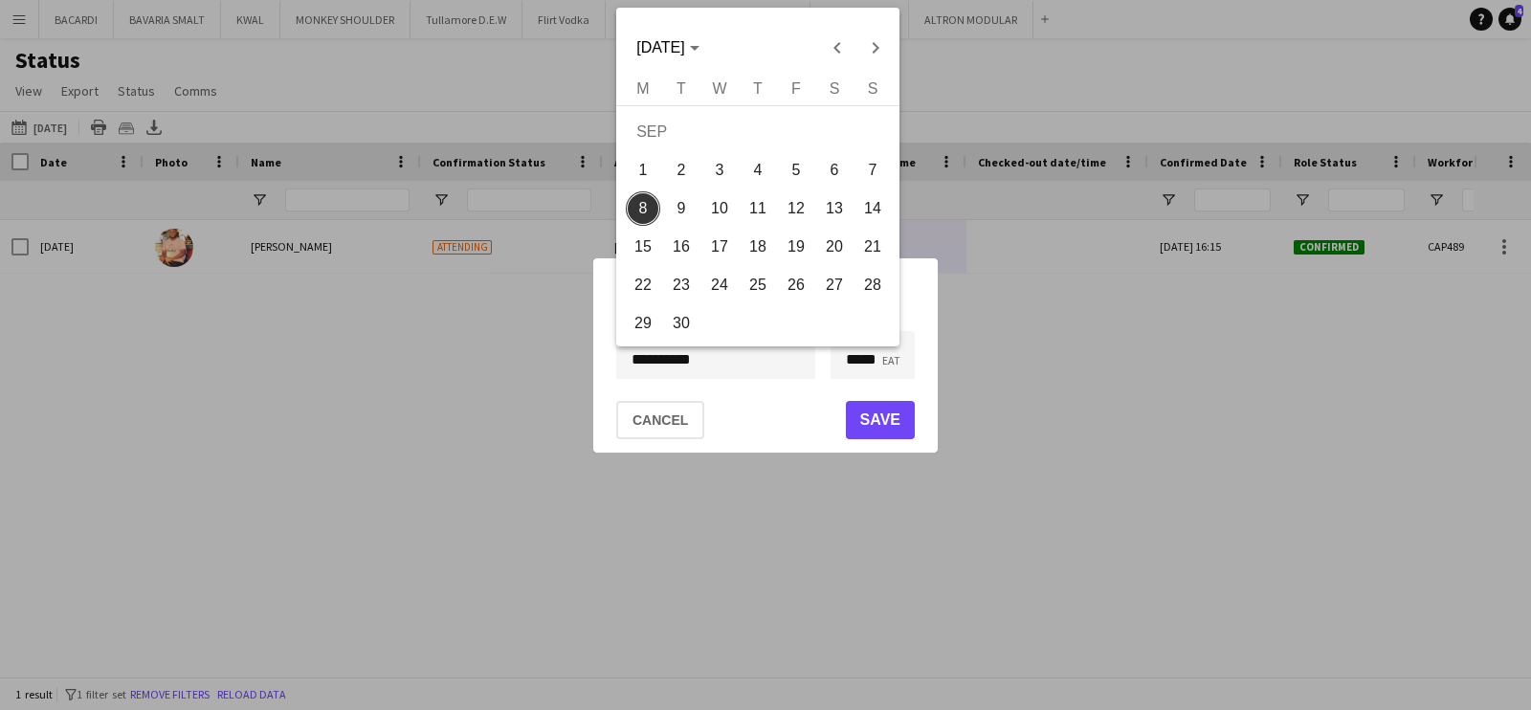
click at [848, 177] on span "6" at bounding box center [834, 170] width 34 height 34
type input "**********"
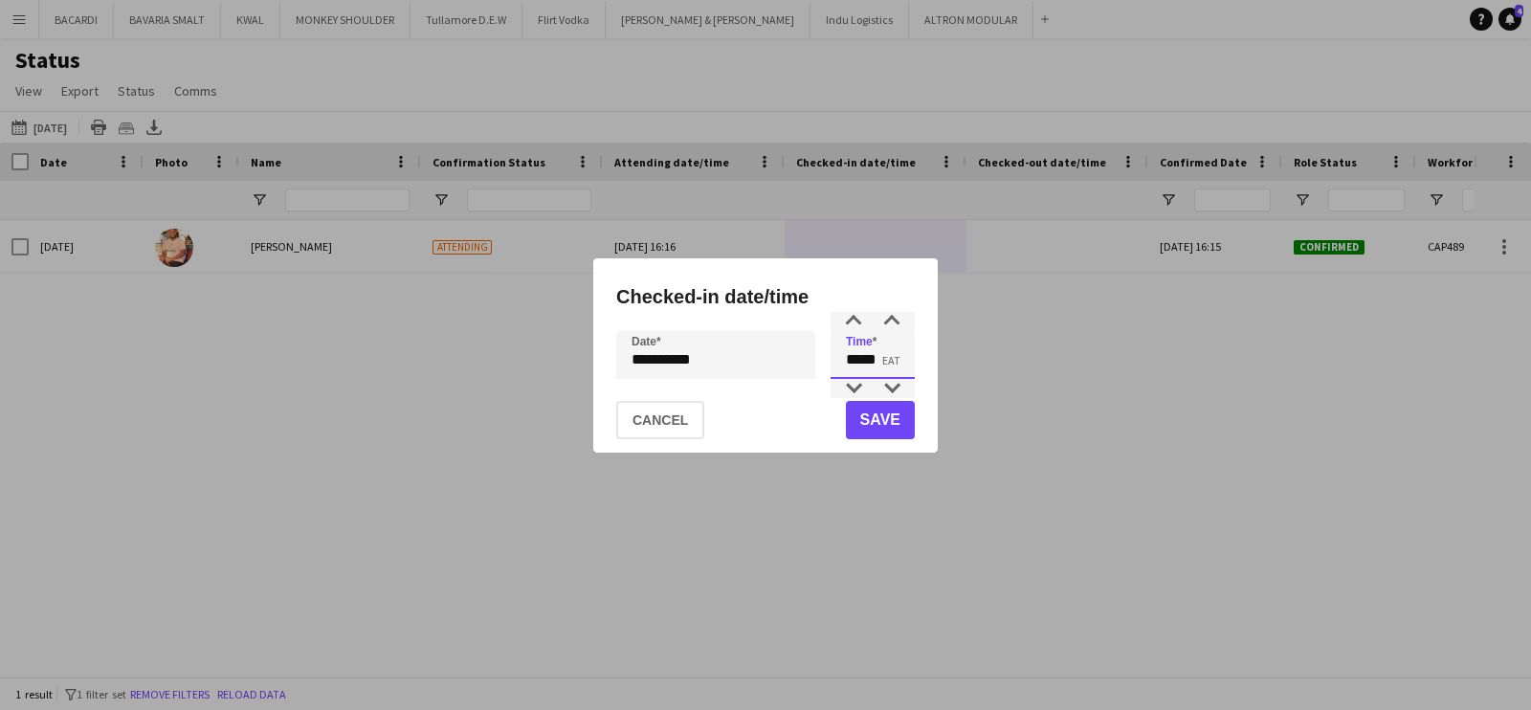
click at [861, 354] on input "*****" at bounding box center [873, 355] width 84 height 48
click at [860, 320] on div at bounding box center [854, 321] width 38 height 19
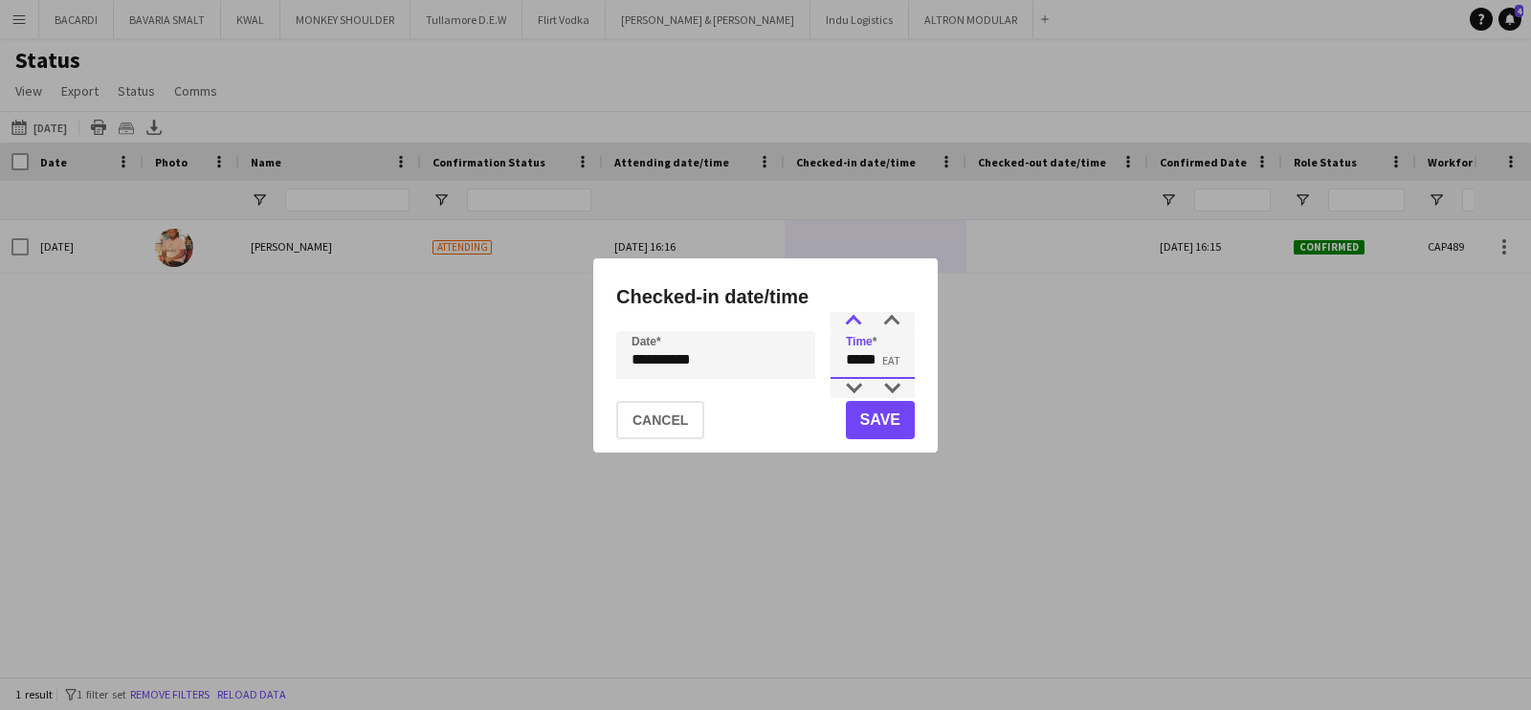
click at [860, 320] on div at bounding box center [854, 321] width 38 height 19
type input "*****"
drag, startPoint x: 852, startPoint y: 382, endPoint x: 867, endPoint y: 399, distance: 23.1
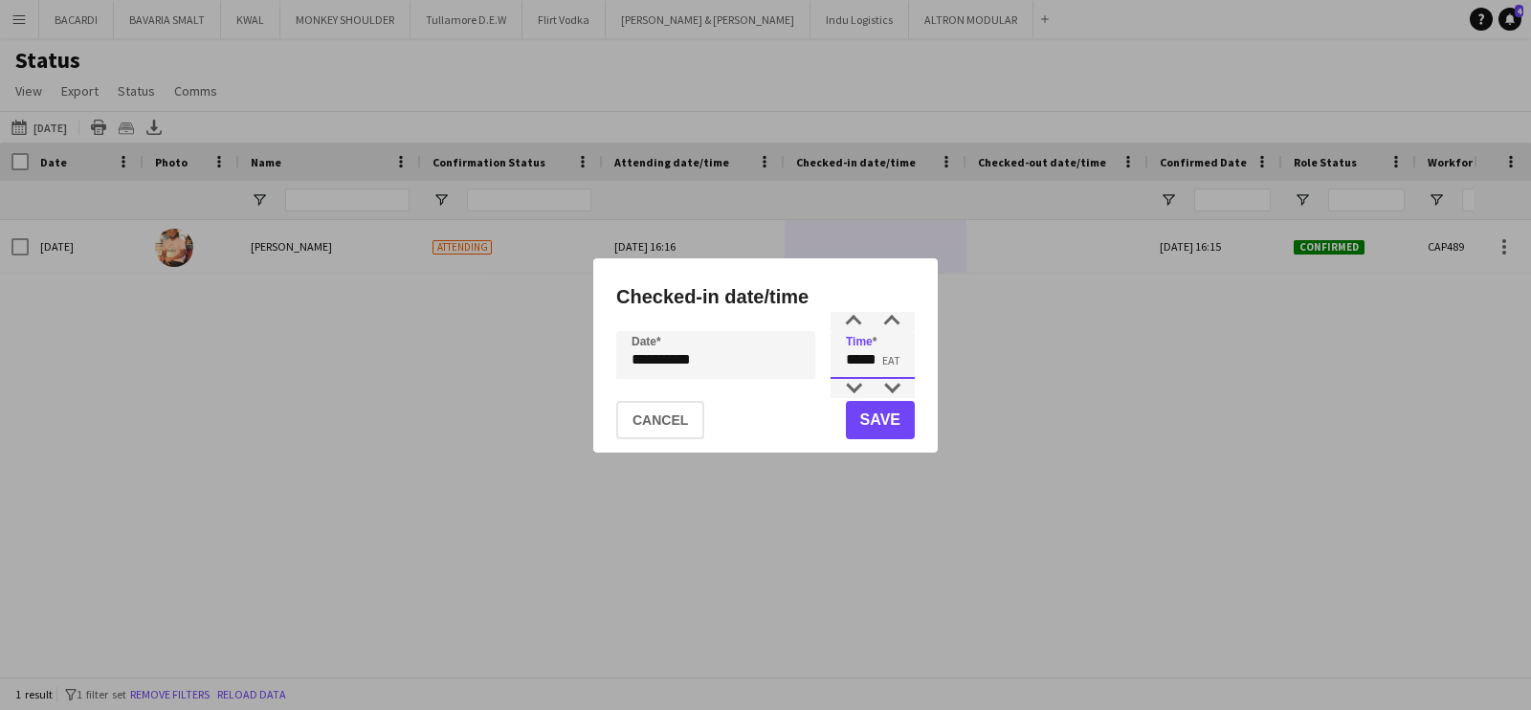
click at [852, 384] on div at bounding box center [854, 388] width 38 height 19
click at [890, 415] on button "Save" at bounding box center [880, 420] width 69 height 38
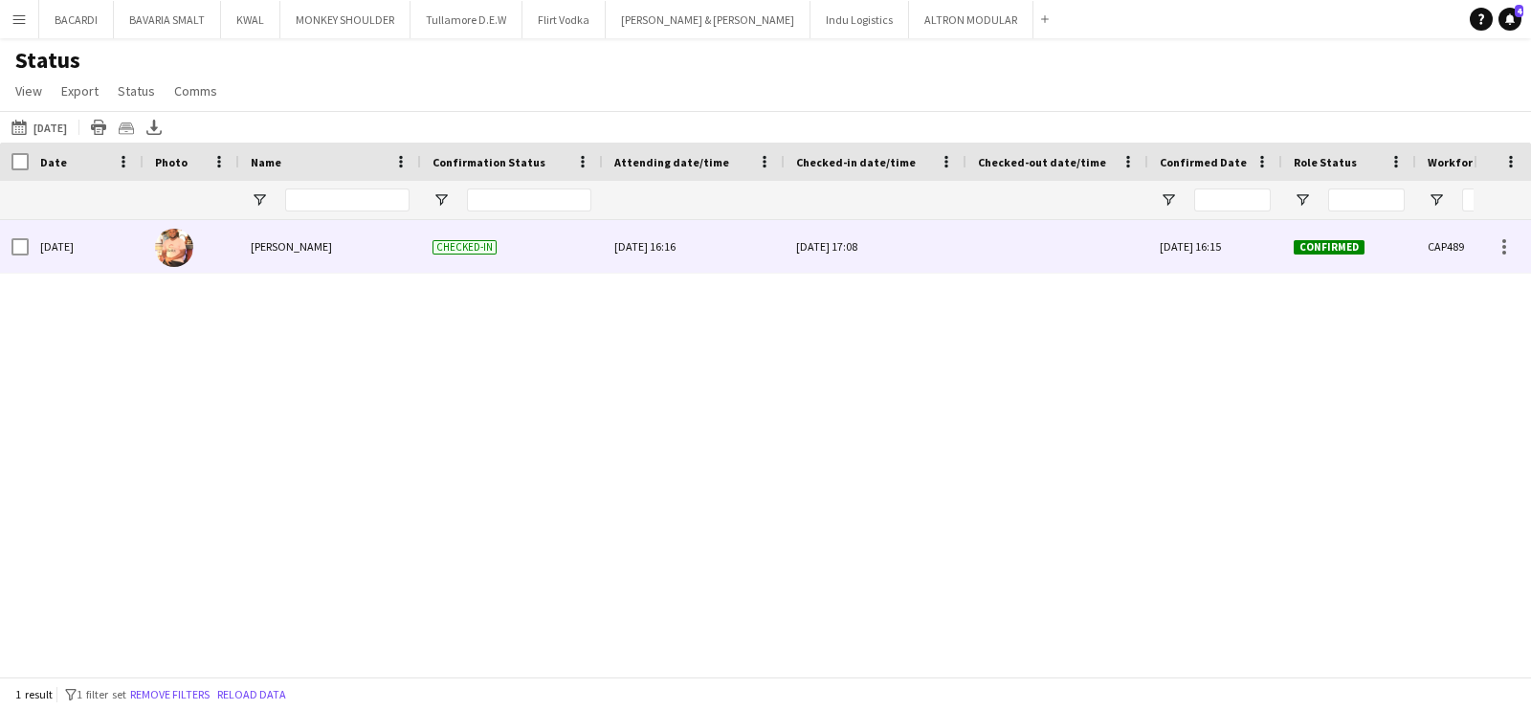
click at [1041, 254] on div at bounding box center [1057, 246] width 159 height 53
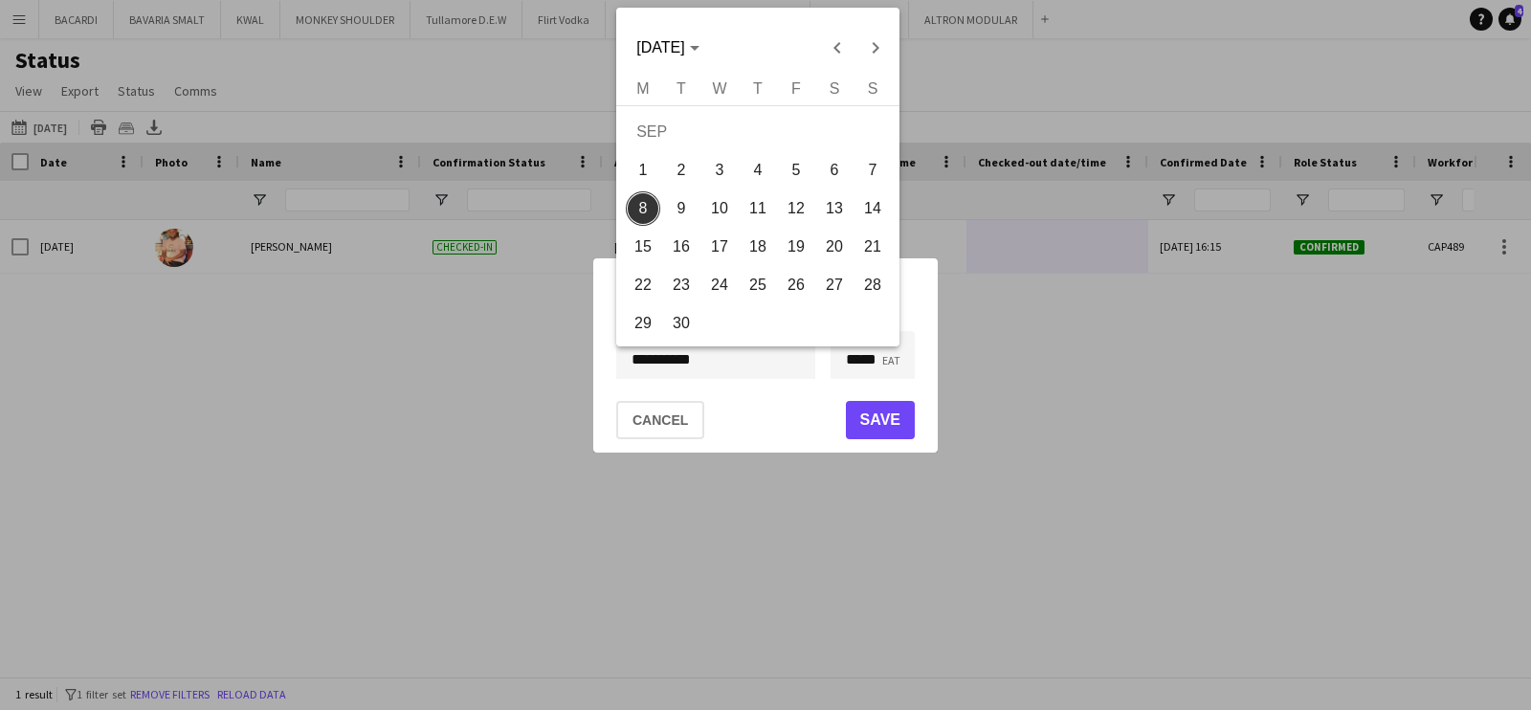
click at [779, 370] on div "**********" at bounding box center [765, 355] width 1531 height 710
click at [864, 176] on span "7" at bounding box center [873, 170] width 34 height 34
type input "**********"
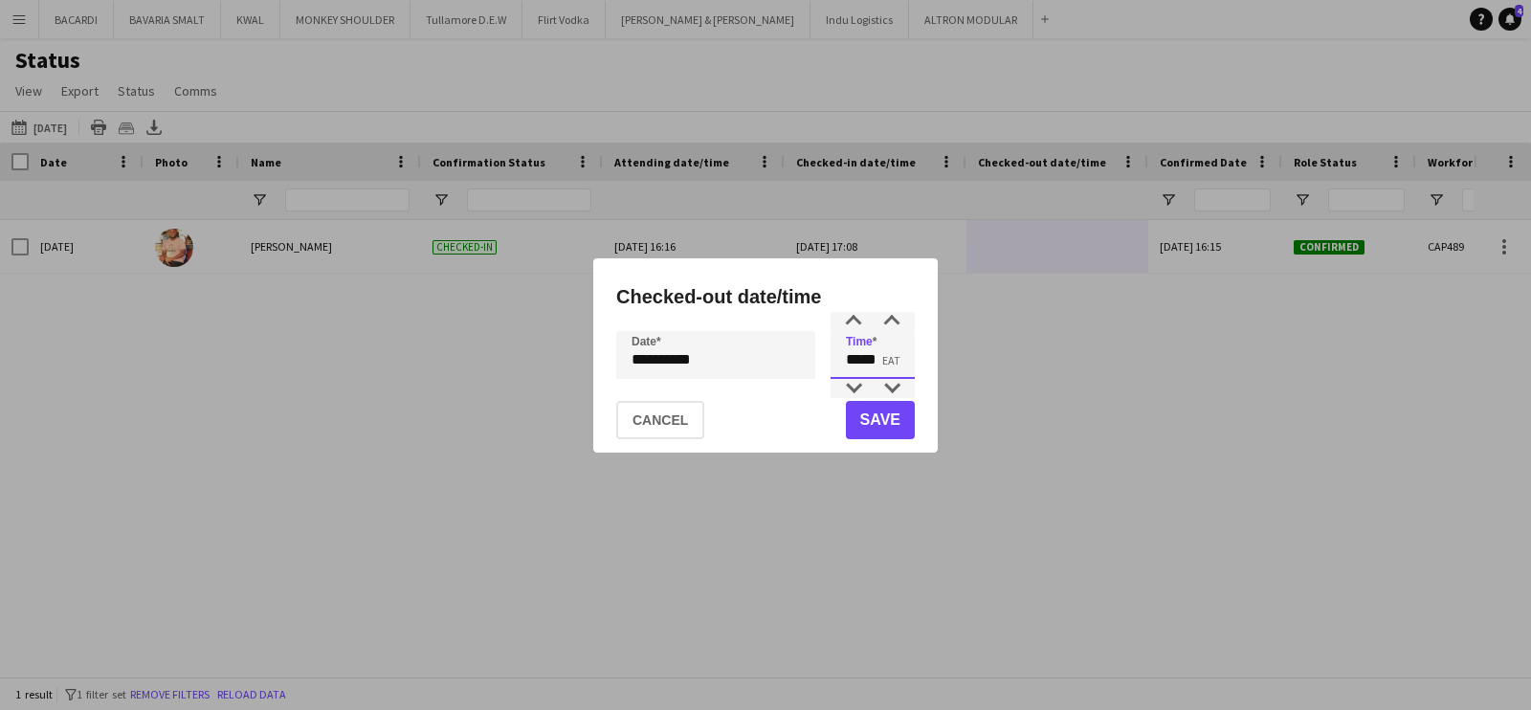
click at [885, 366] on input "*****" at bounding box center [873, 355] width 84 height 48
click at [859, 322] on div at bounding box center [854, 321] width 38 height 19
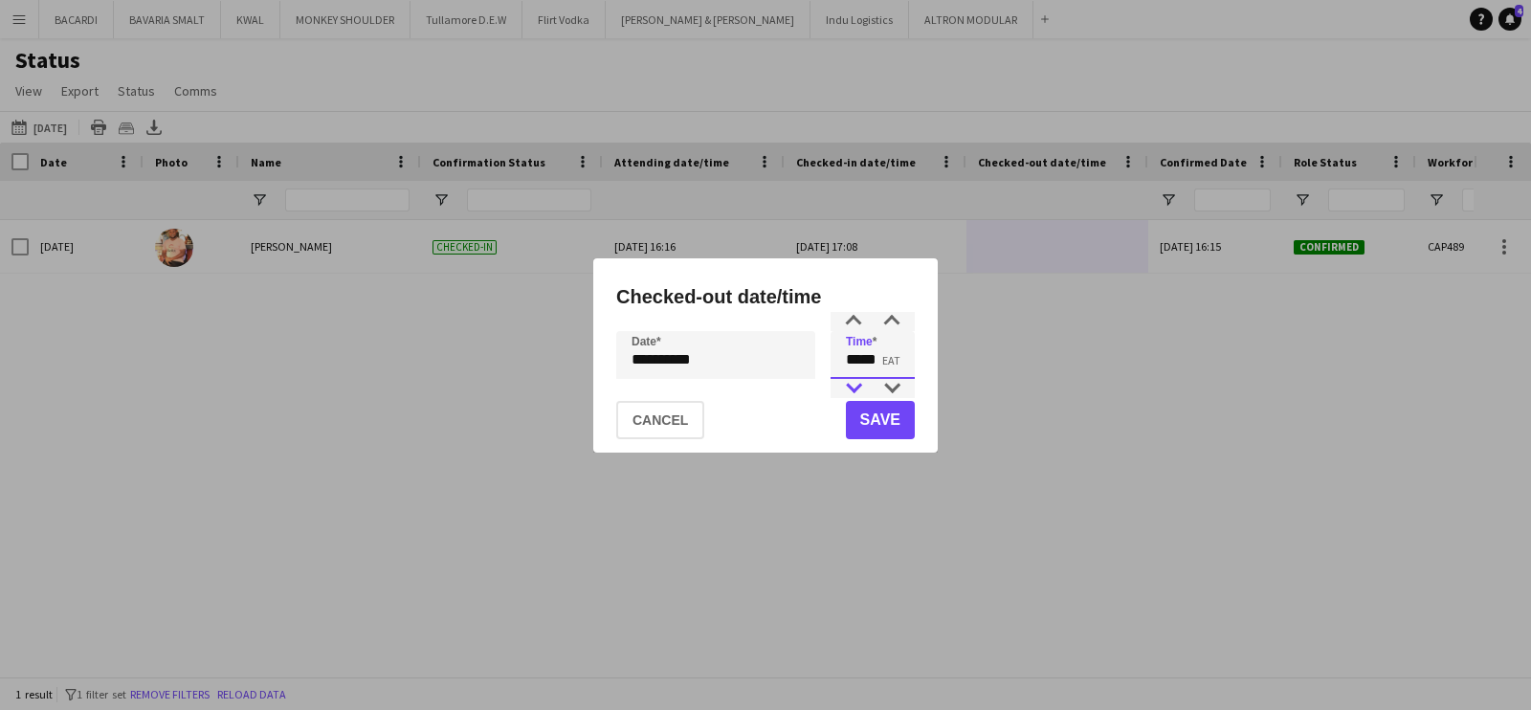
click at [852, 390] on div at bounding box center [854, 388] width 38 height 19
click at [888, 380] on div at bounding box center [892, 388] width 38 height 19
click at [889, 380] on div at bounding box center [892, 388] width 38 height 19
type input "*****"
click at [889, 380] on div at bounding box center [892, 388] width 38 height 19
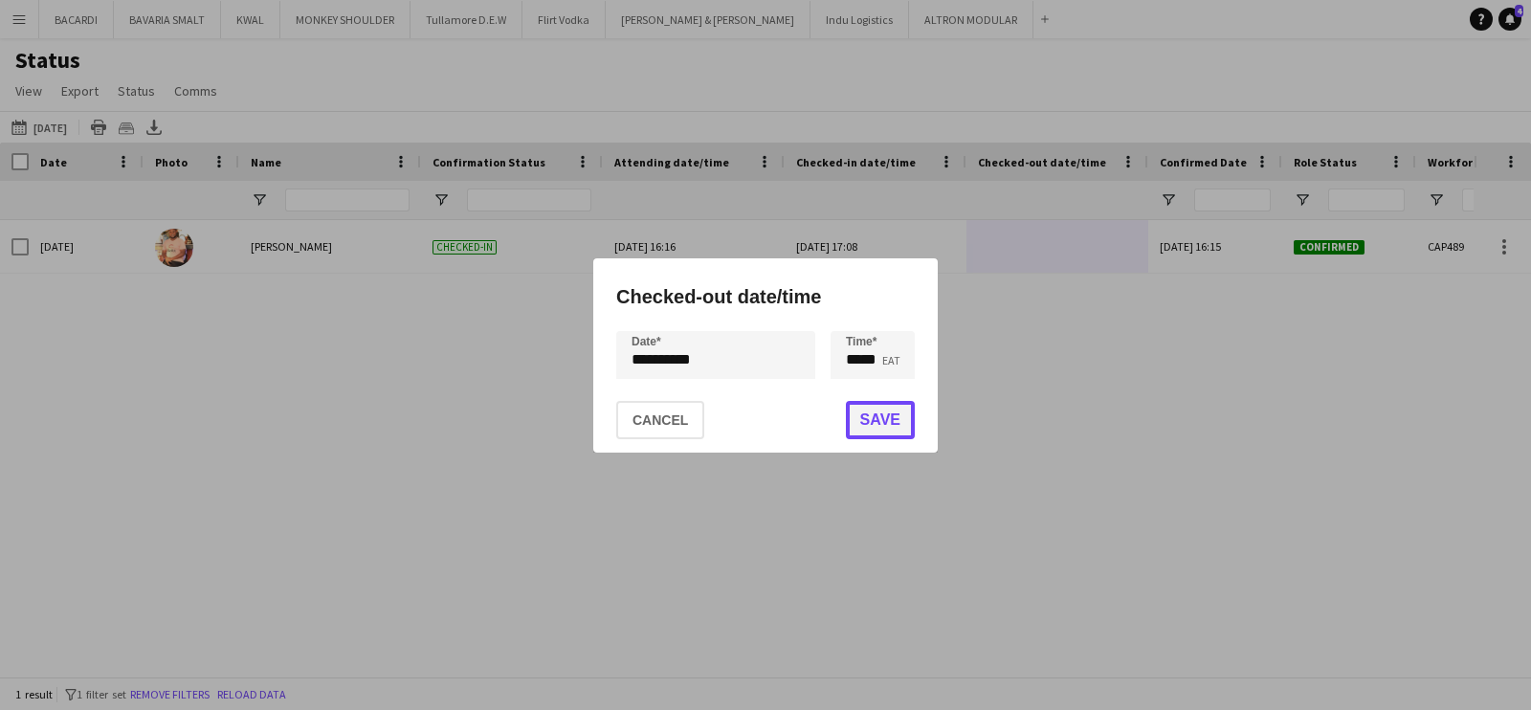
click at [889, 418] on button "Save" at bounding box center [880, 420] width 69 height 38
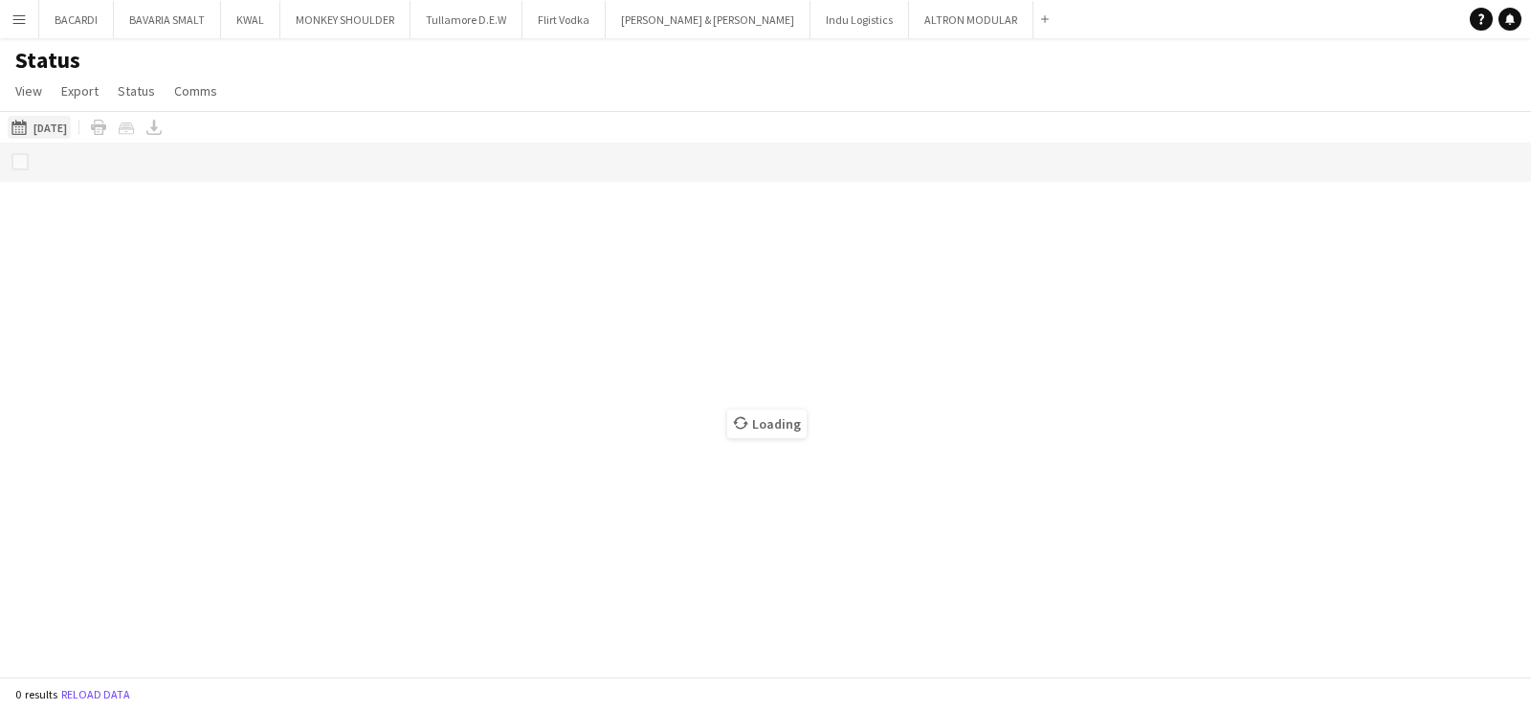
click at [14, 124] on app-icon "[DATE] to [DATE]" at bounding box center [22, 127] width 22 height 15
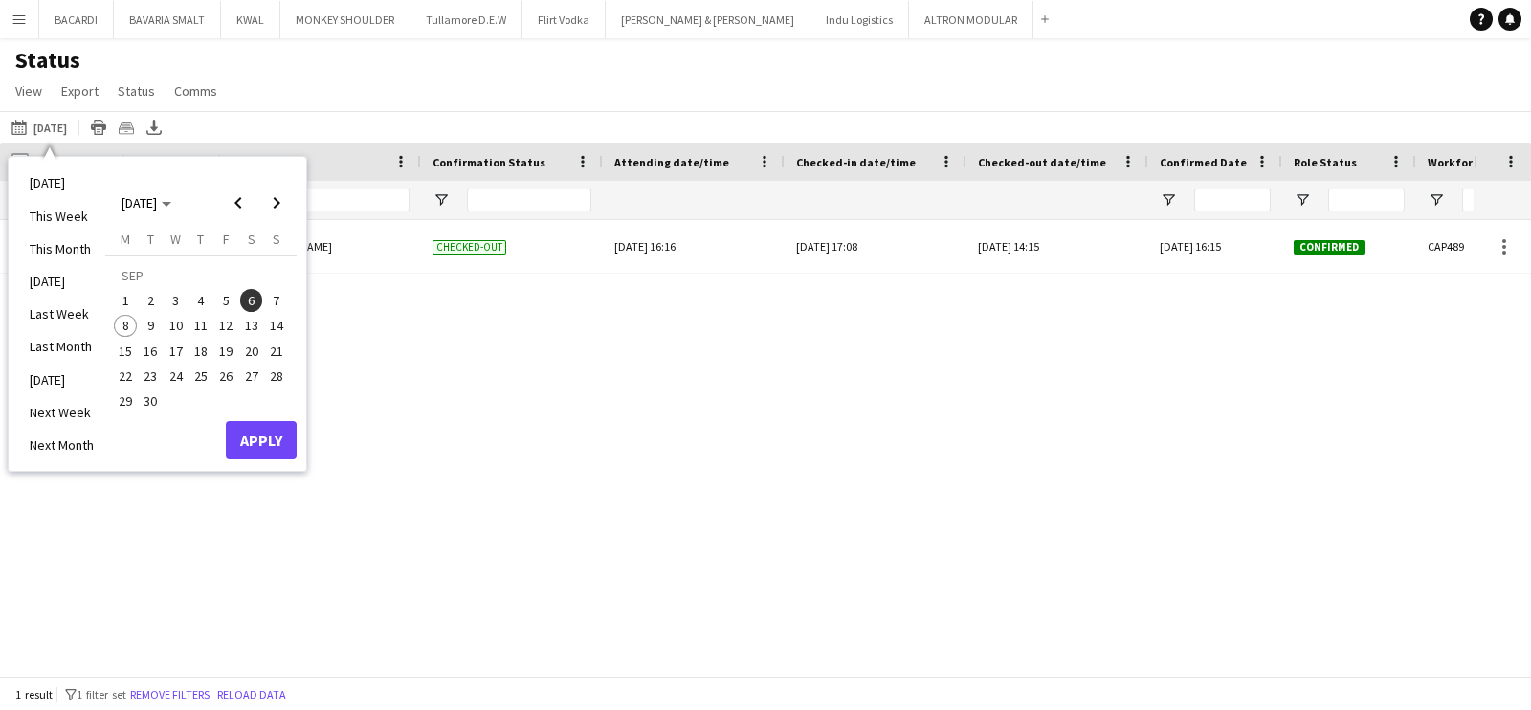
click at [810, 414] on div "Sat, 6 Sep 2025 Brian Mutuku Checked-out Wed, 3 Sep 2025 16:16 Sat, 6 Sep 2025 …" at bounding box center [737, 439] width 1474 height 438
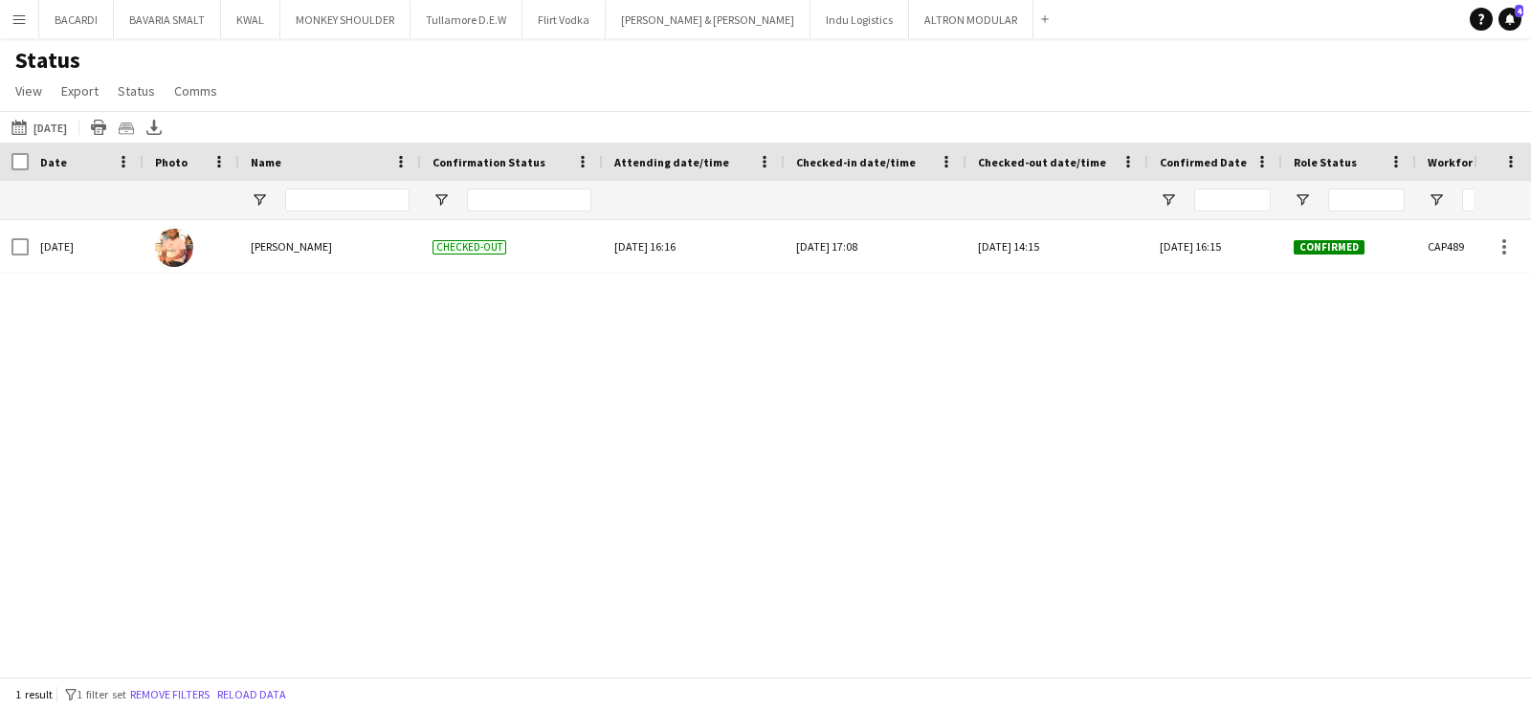
drag, startPoint x: 481, startPoint y: 657, endPoint x: 637, endPoint y: 672, distance: 155.8
click at [637, 672] on div "Crew Shift Details Date Photo Name" at bounding box center [765, 410] width 1531 height 534
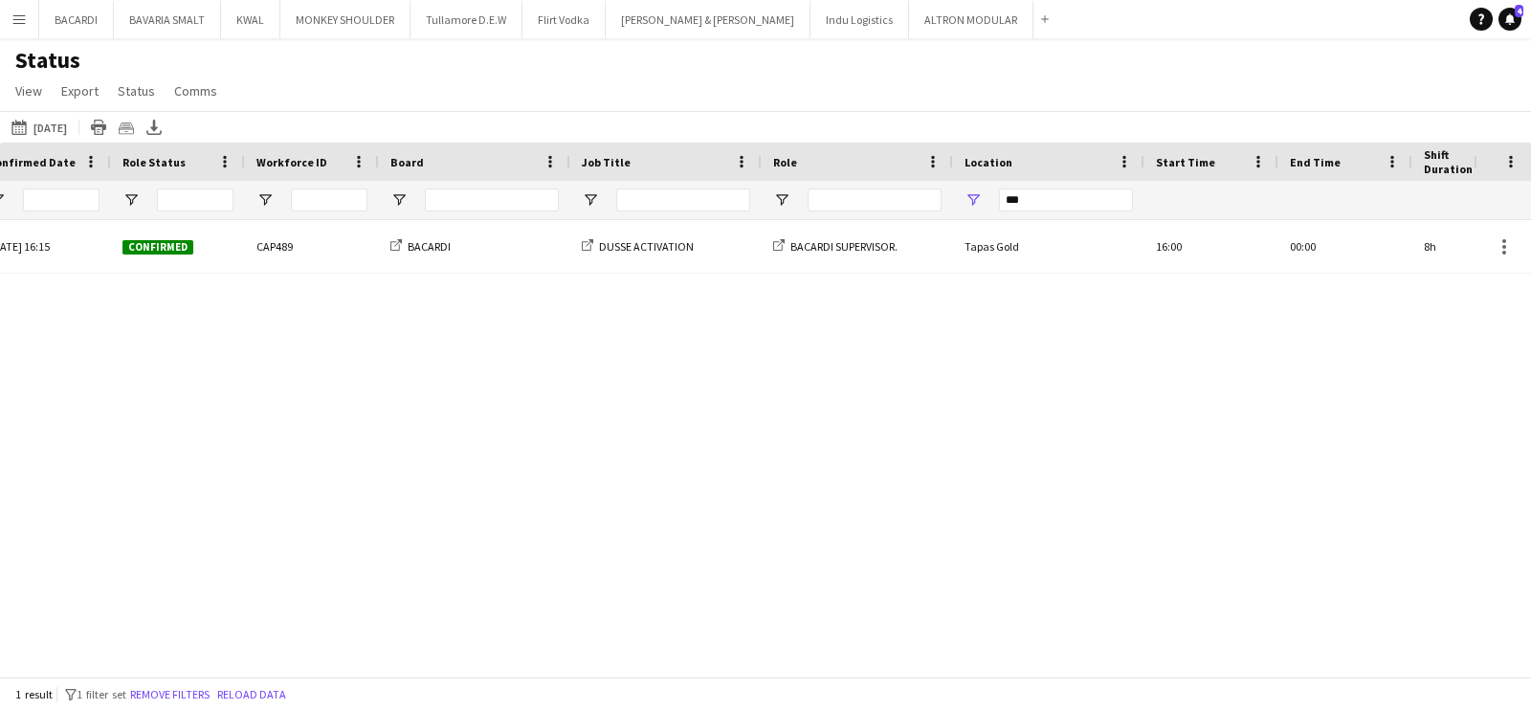
scroll to position [0, 1173]
click at [1031, 198] on input "***" at bounding box center [1065, 200] width 134 height 23
type input "*"
